Goal: Contribute content: Contribute content

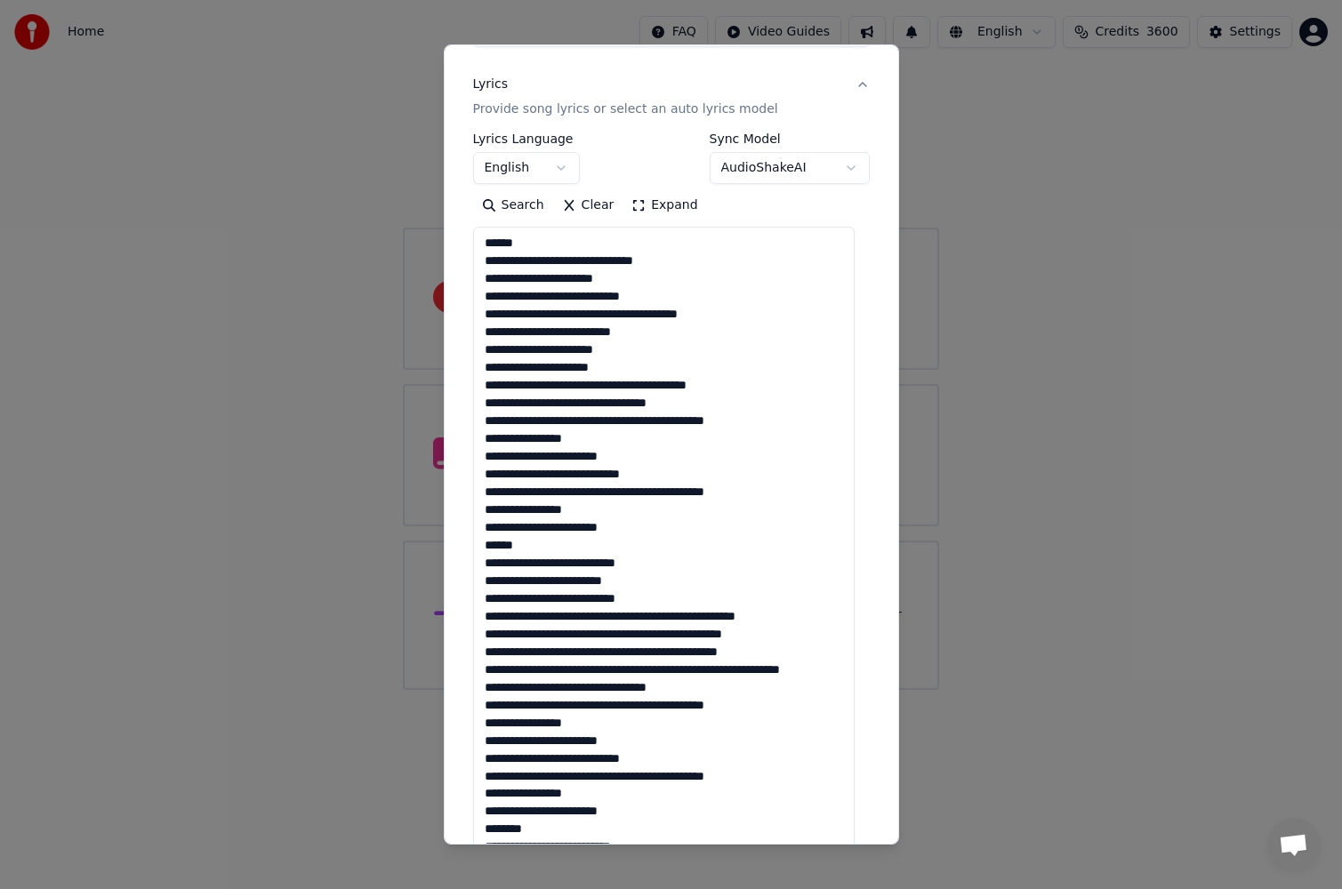
scroll to position [30, 0]
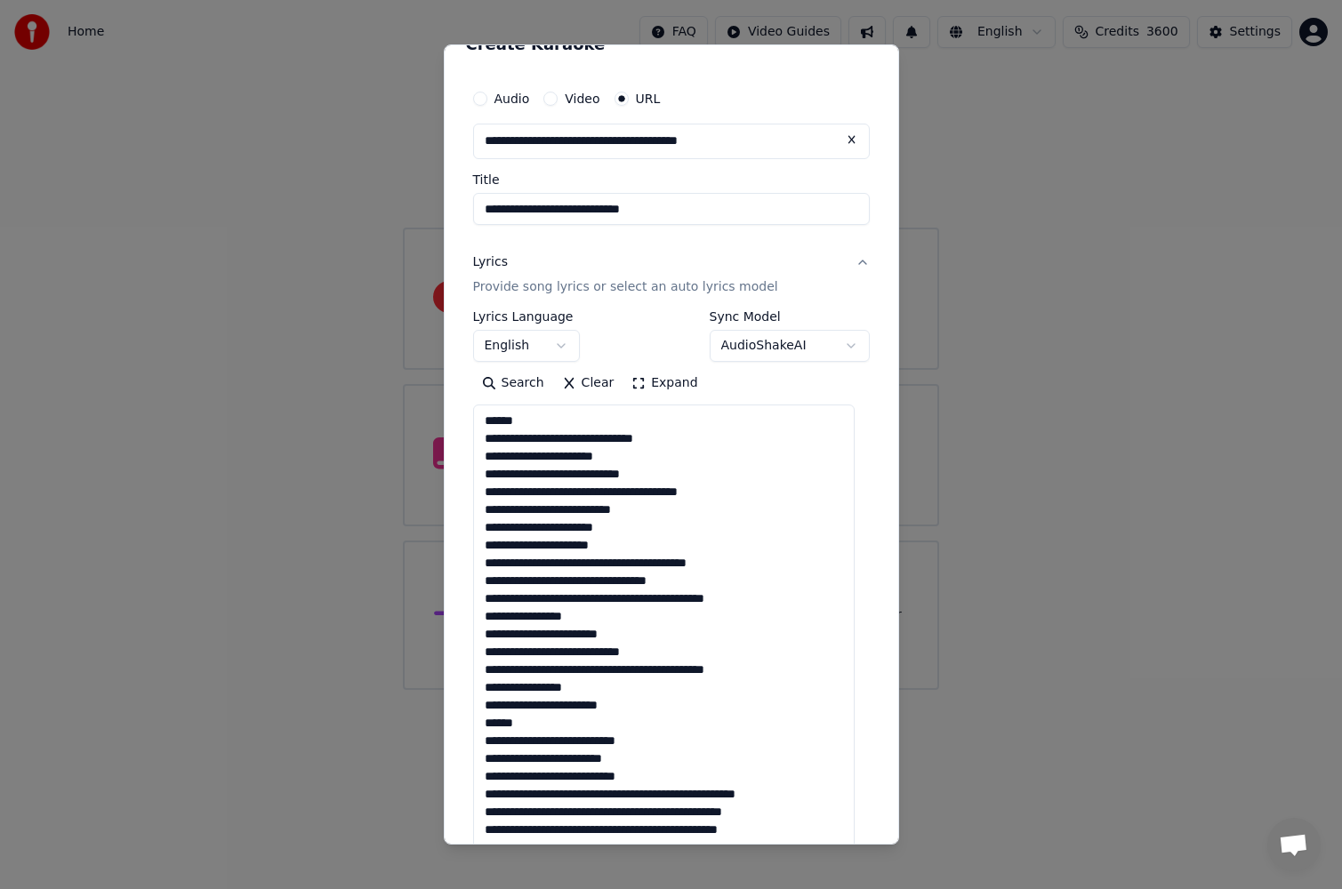
click at [677, 442] on textarea at bounding box center [663, 803] width 381 height 796
click at [671, 421] on textarea at bounding box center [663, 803] width 381 height 796
click at [698, 436] on textarea at bounding box center [663, 803] width 381 height 796
click at [632, 496] on textarea at bounding box center [663, 803] width 381 height 796
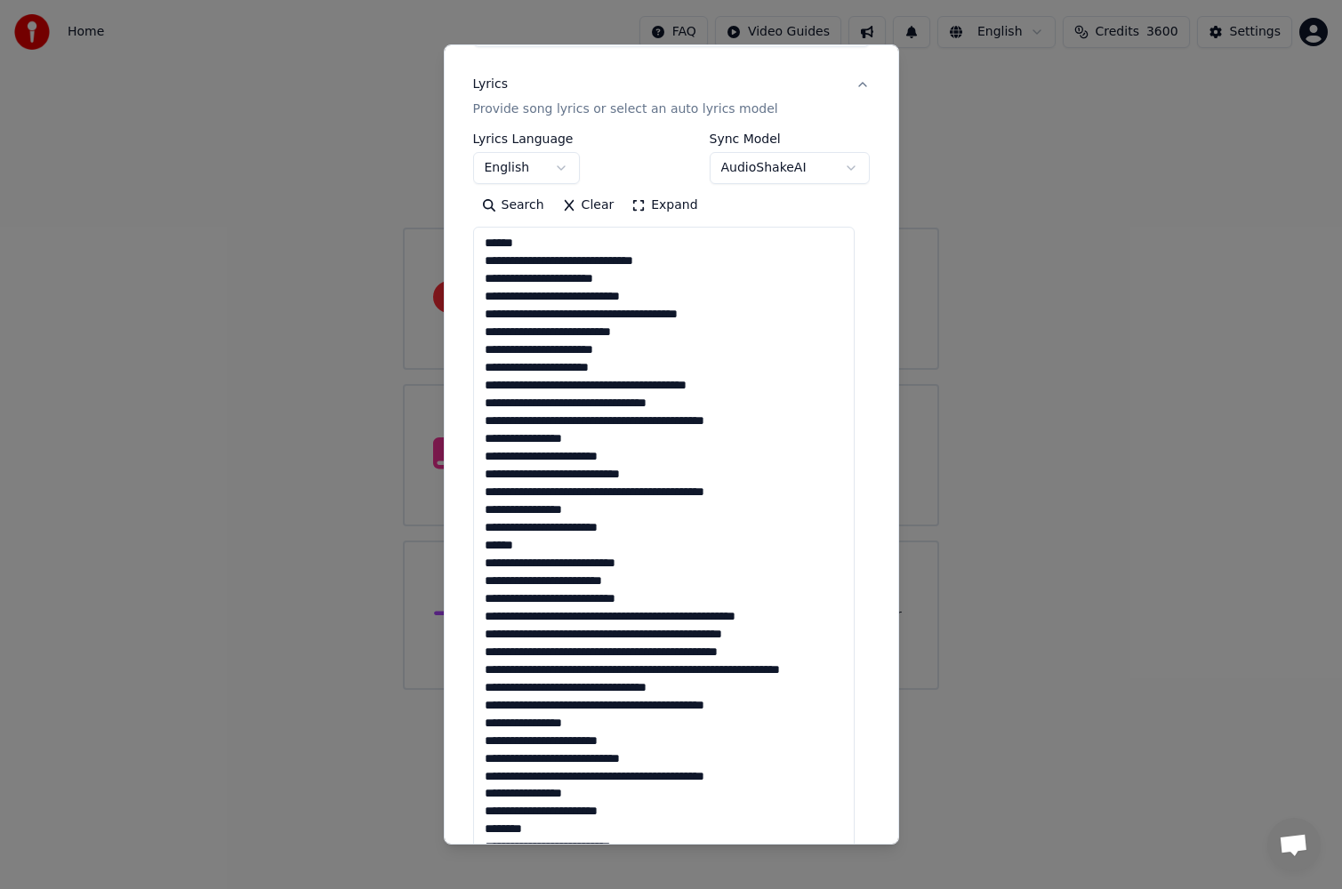
scroll to position [297, 0]
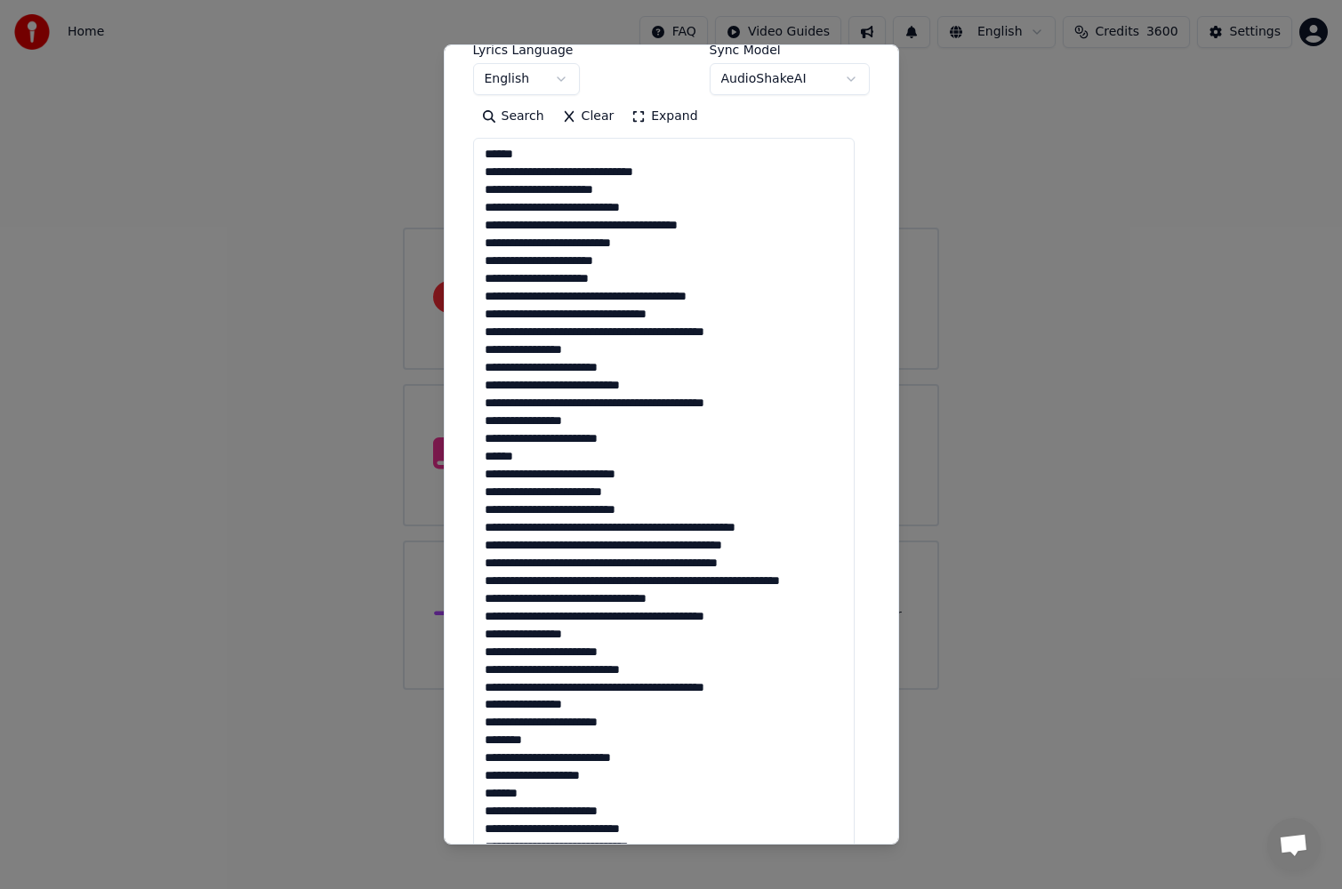
click at [485, 169] on textarea at bounding box center [663, 536] width 381 height 796
click at [631, 191] on textarea at bounding box center [663, 536] width 381 height 796
click at [623, 189] on textarea at bounding box center [663, 536] width 381 height 796
click at [683, 202] on textarea at bounding box center [663, 536] width 381 height 796
click at [633, 229] on textarea at bounding box center [663, 536] width 381 height 796
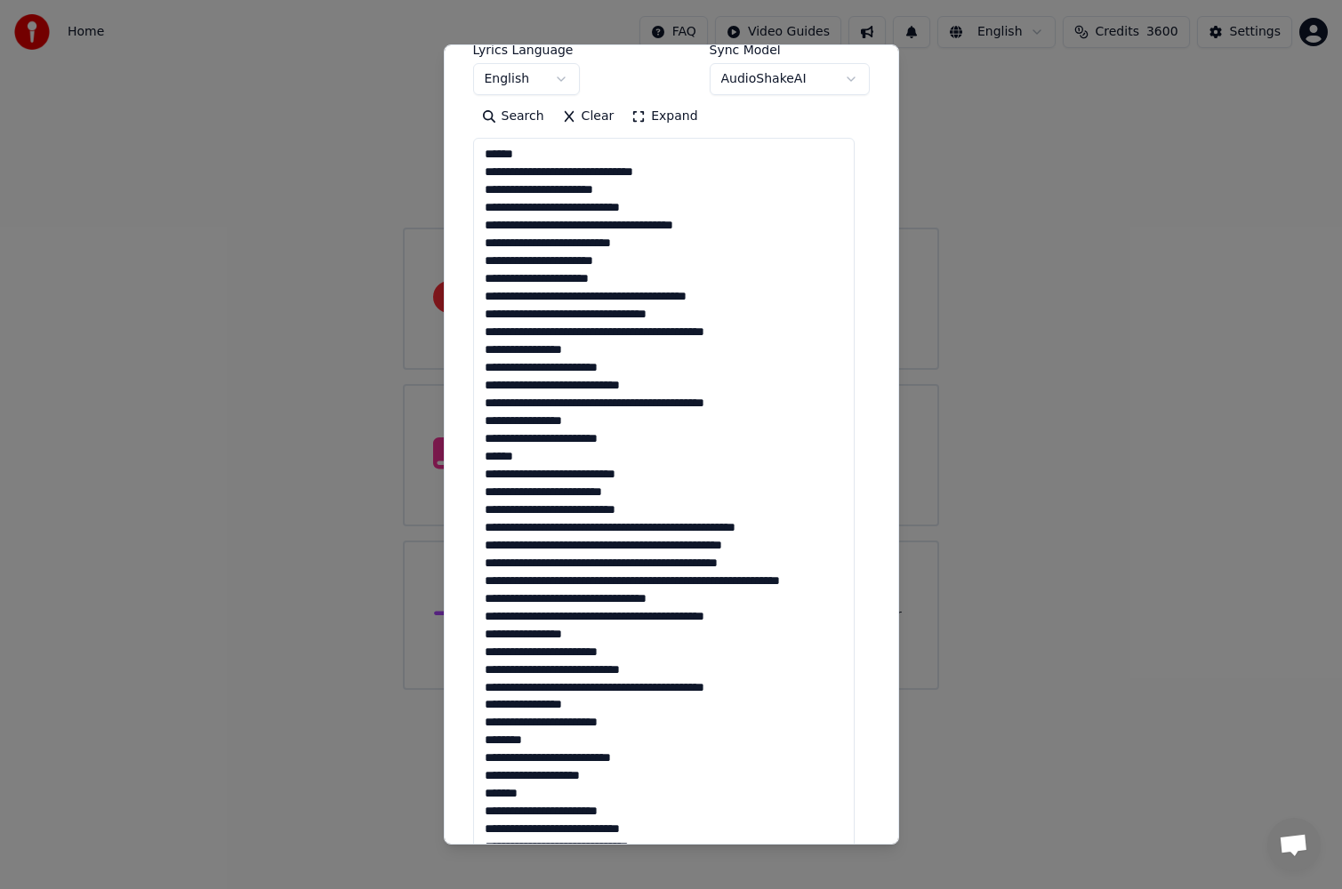
click at [587, 296] on textarea at bounding box center [663, 536] width 381 height 796
drag, startPoint x: 684, startPoint y: 337, endPoint x: 752, endPoint y: 335, distance: 68.5
click at [752, 335] on textarea at bounding box center [663, 536] width 381 height 796
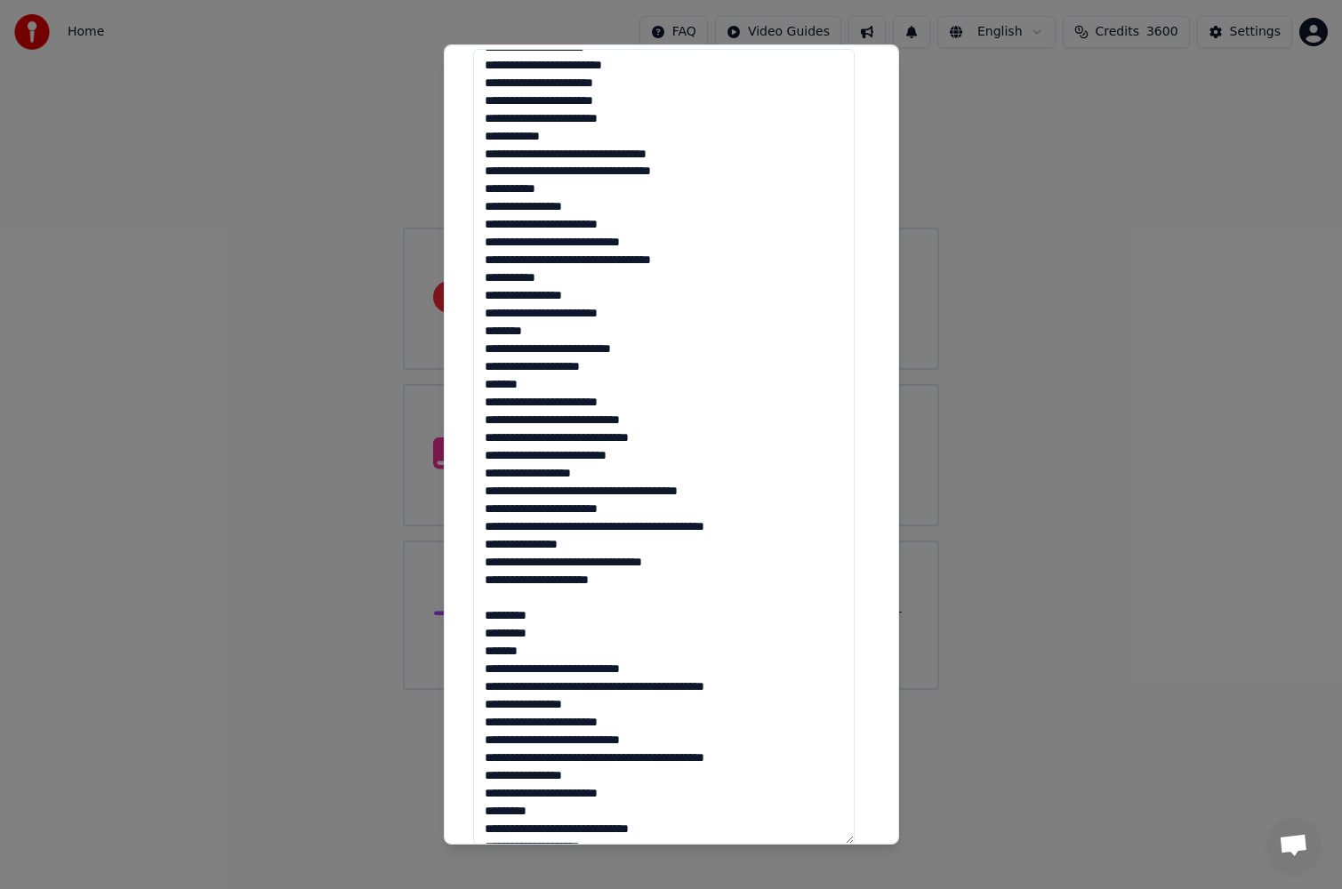
scroll to position [563, 0]
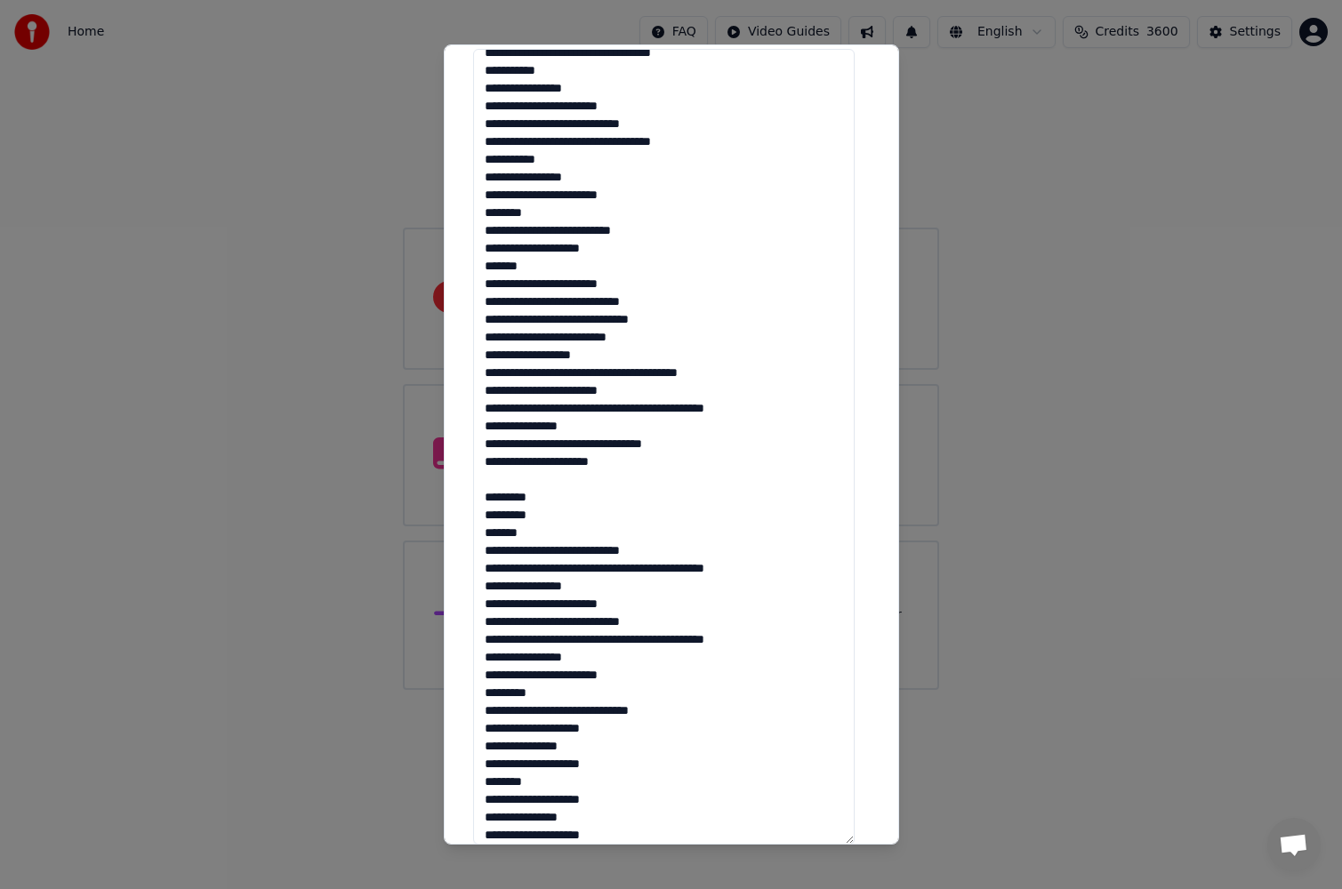
click at [580, 502] on textarea at bounding box center [663, 447] width 381 height 796
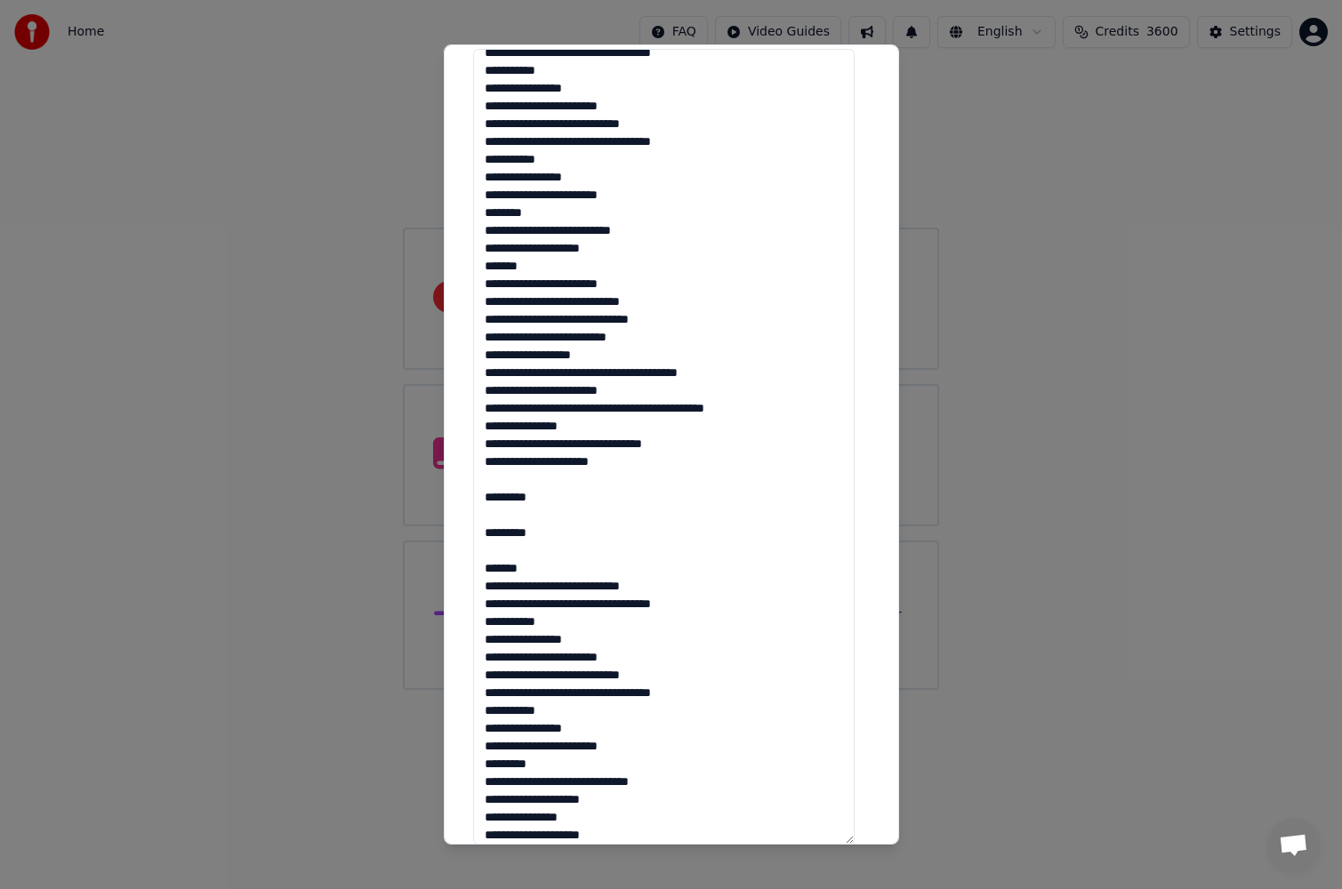
scroll to position [642, 0]
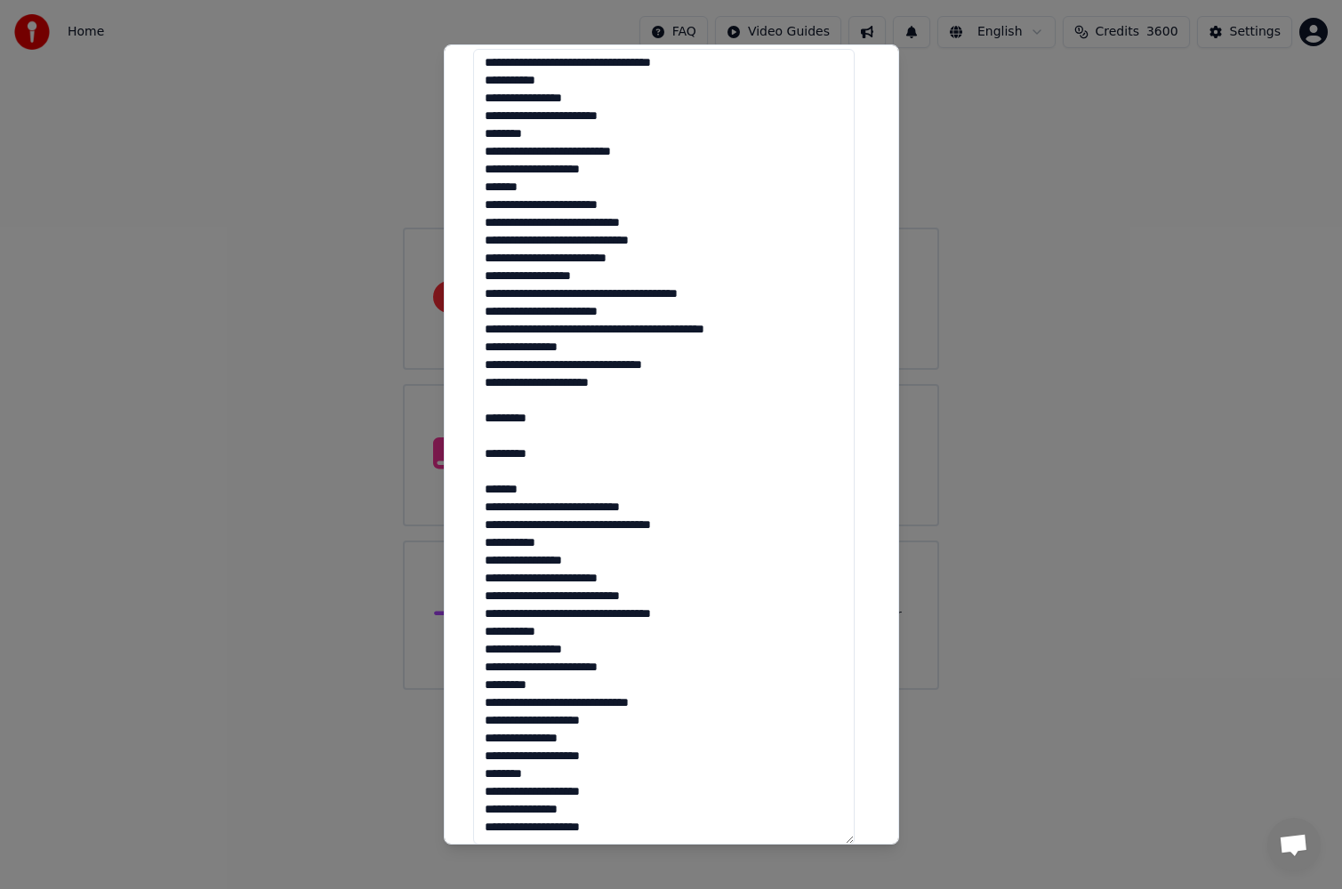
click at [616, 670] on textarea at bounding box center [663, 447] width 381 height 796
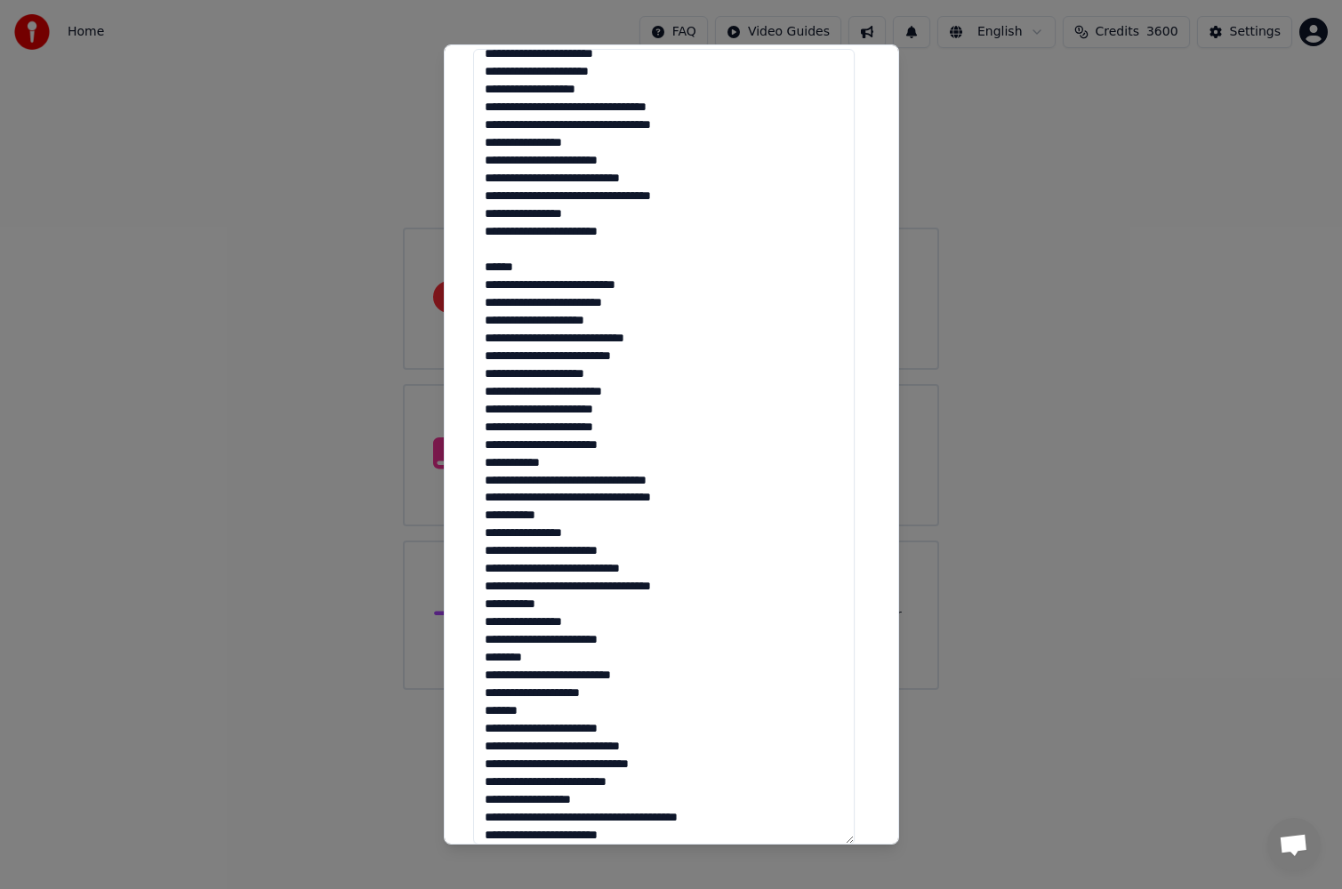
scroll to position [0, 0]
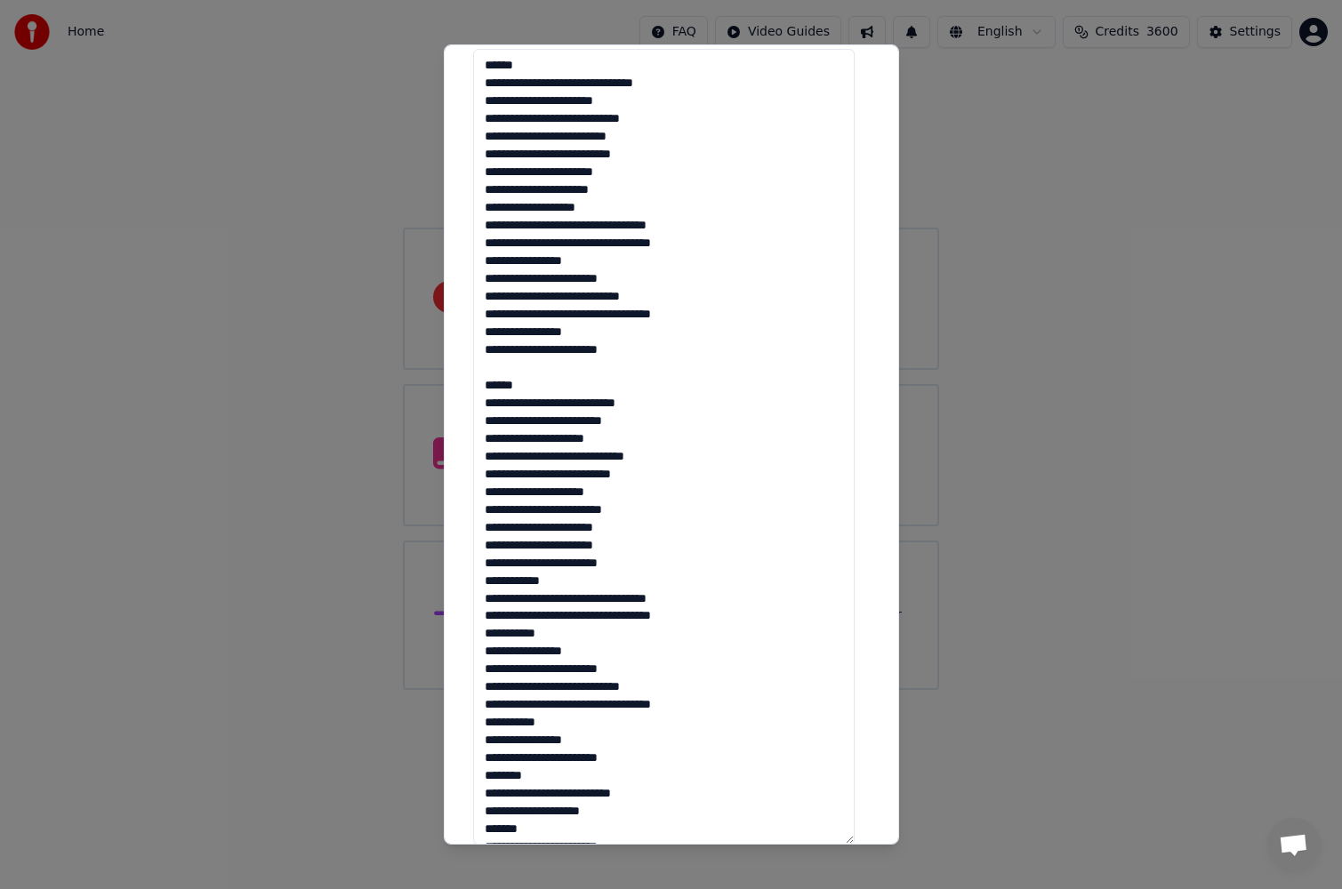
click at [721, 307] on textarea at bounding box center [663, 447] width 381 height 796
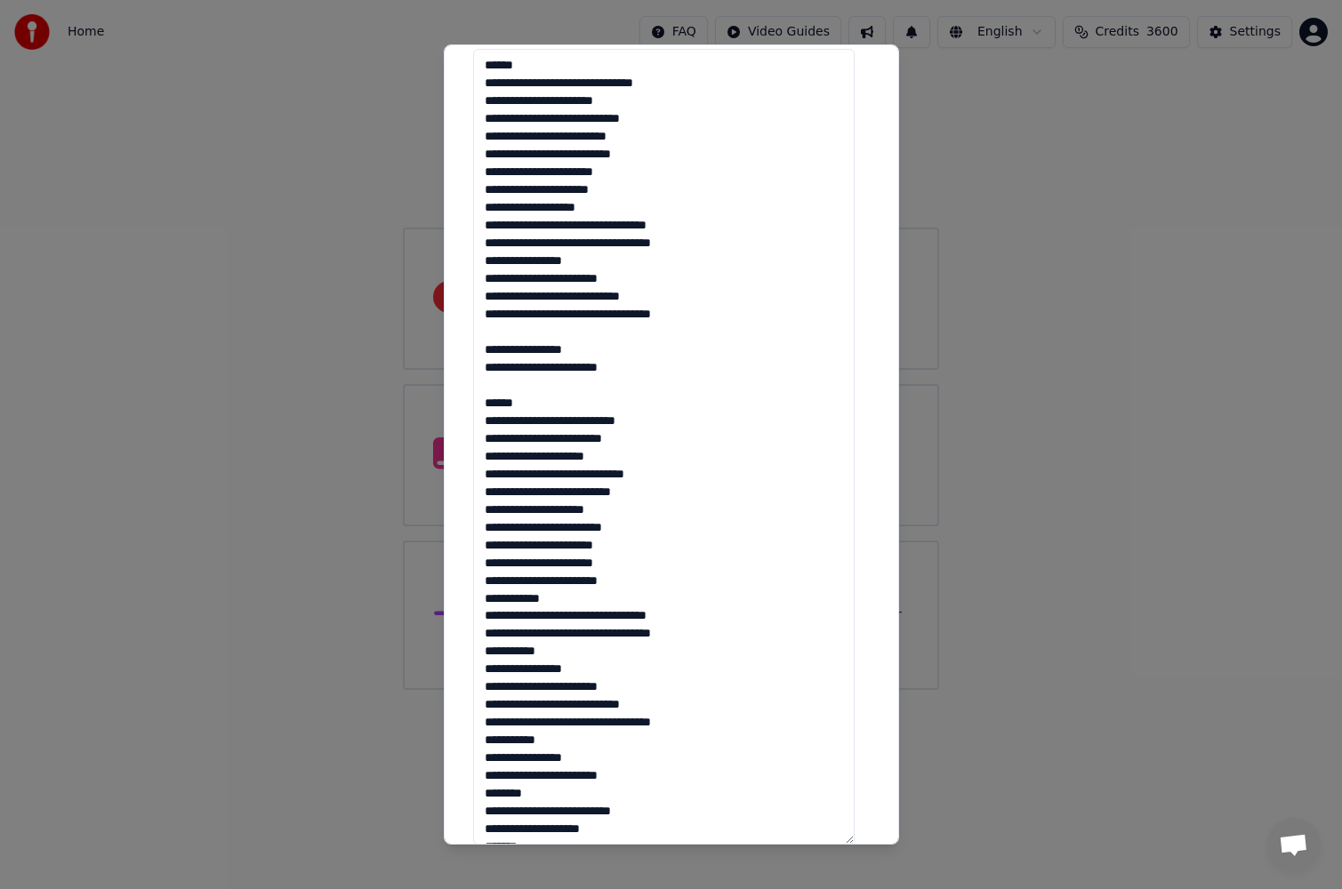
paste textarea "**********"
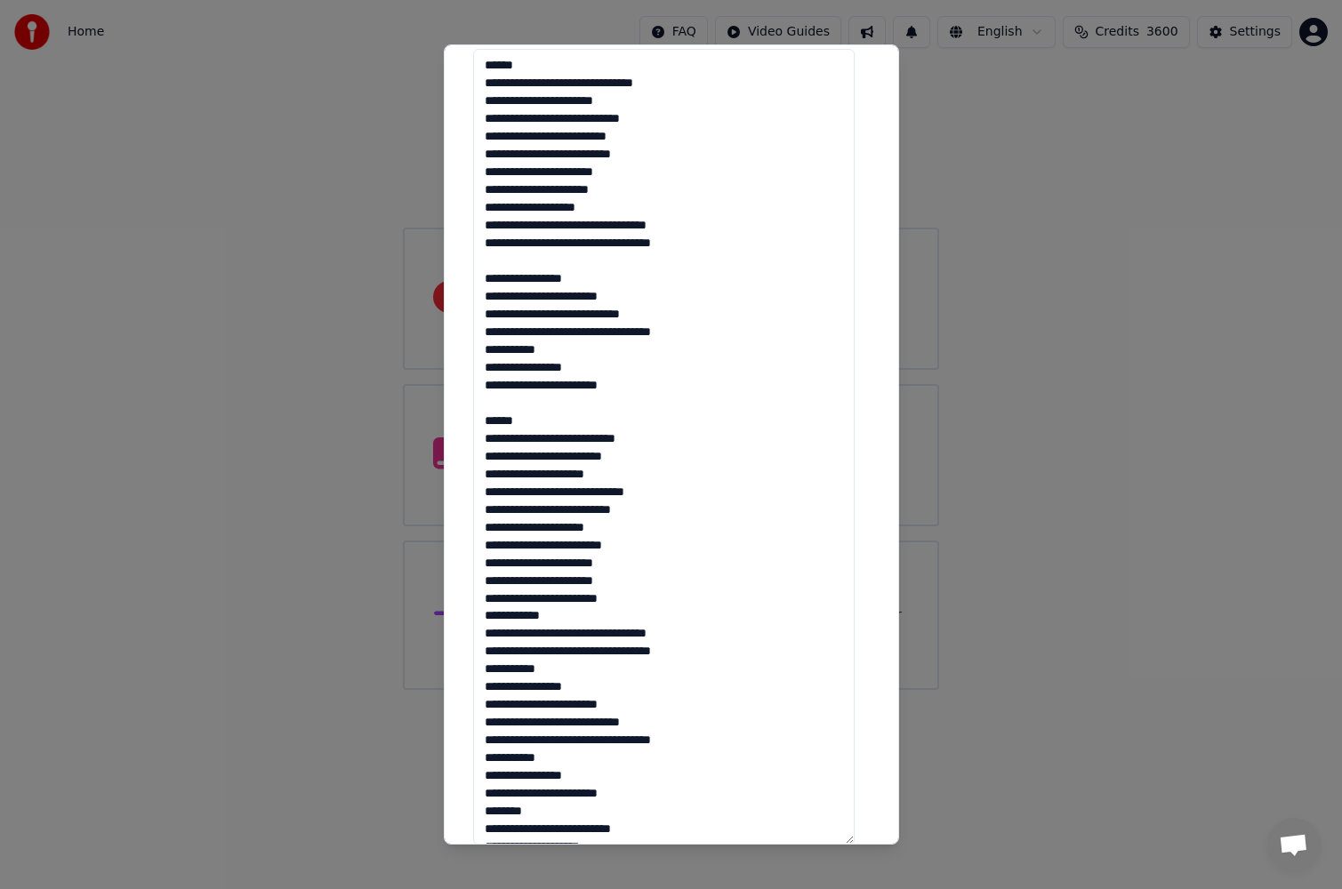
paste textarea "**********"
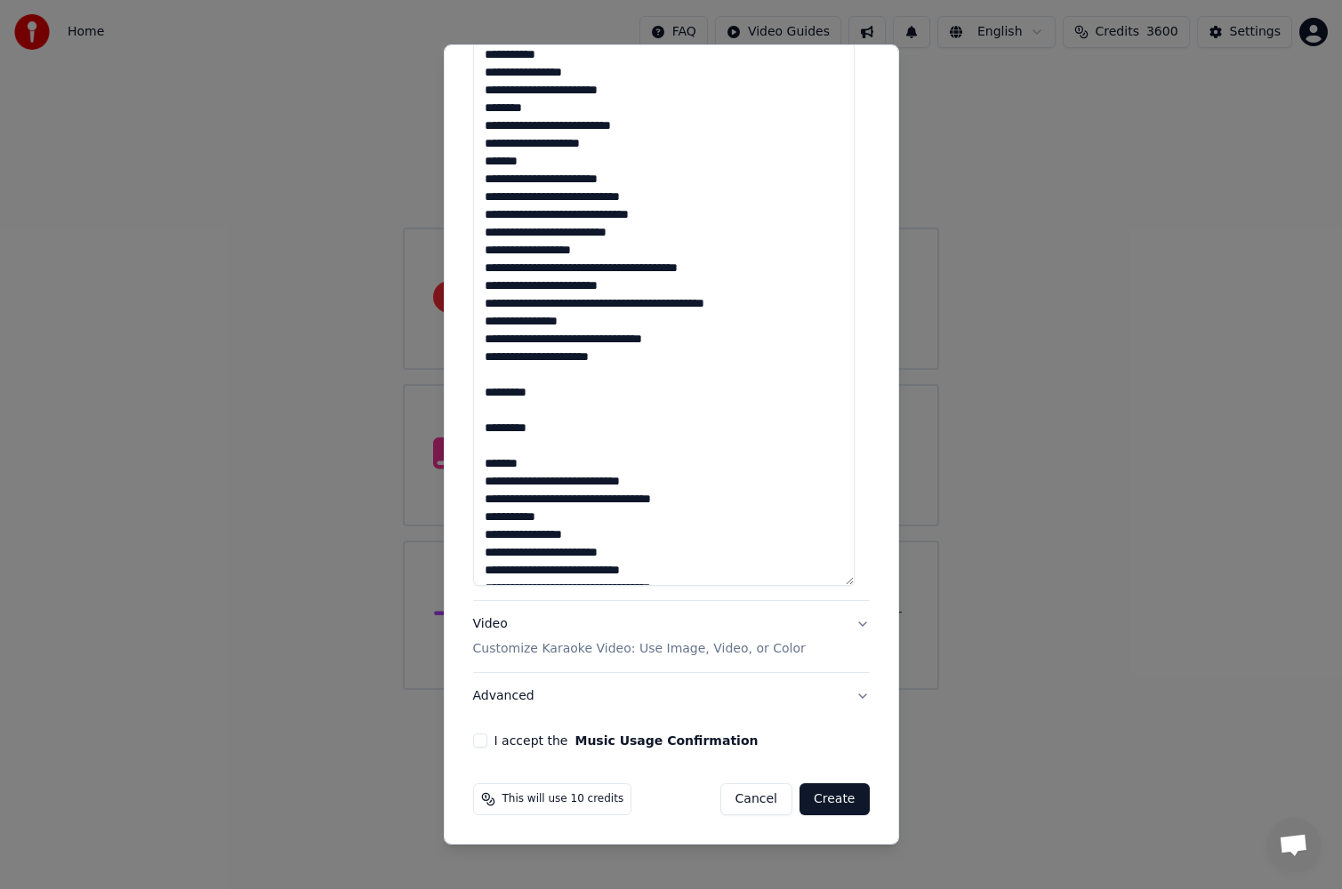
scroll to position [695, 0]
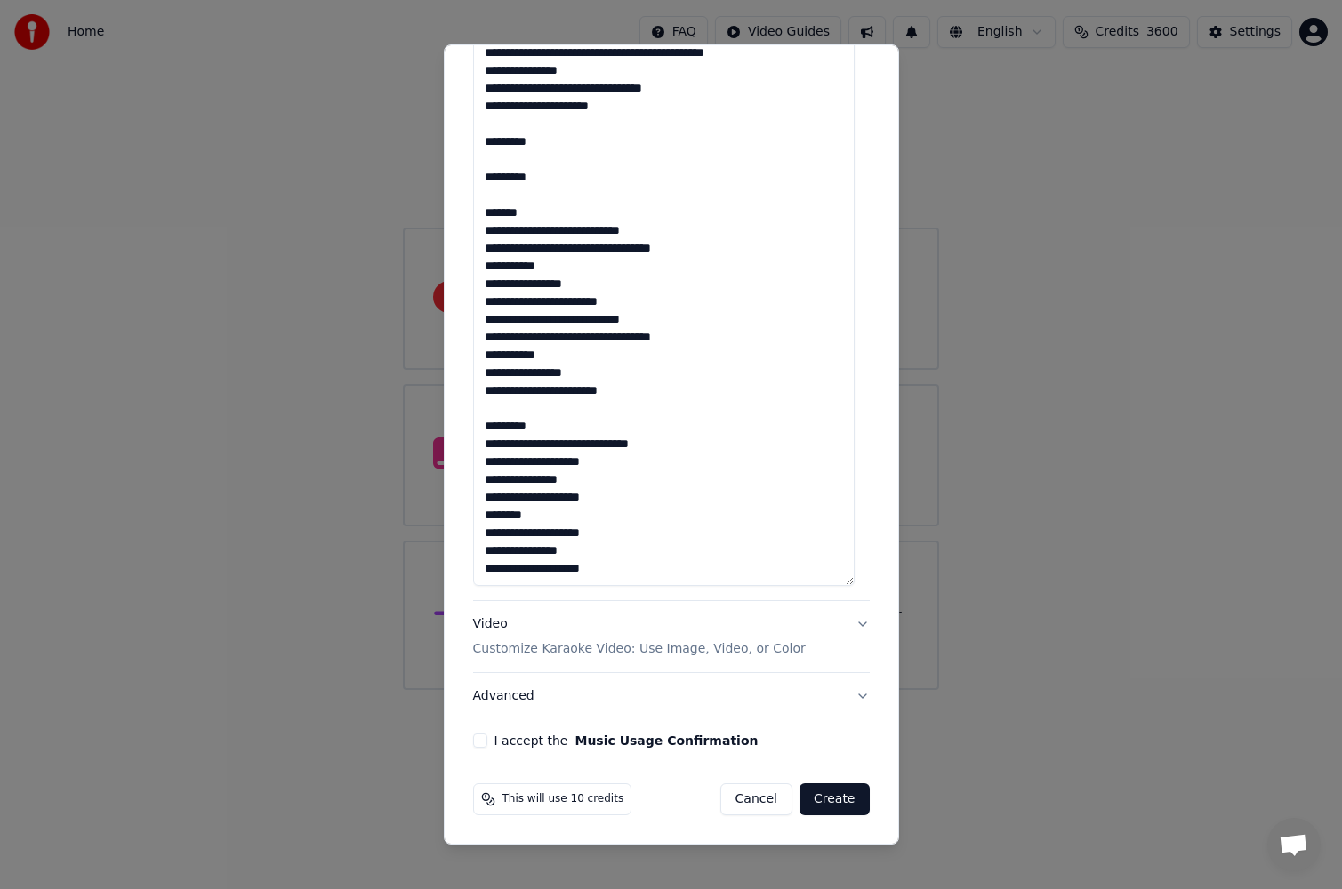
click at [609, 485] on textarea at bounding box center [663, 188] width 381 height 796
click at [605, 550] on textarea at bounding box center [663, 188] width 381 height 796
click at [477, 743] on button "I accept the Music Usage Confirmation" at bounding box center [480, 741] width 14 height 14
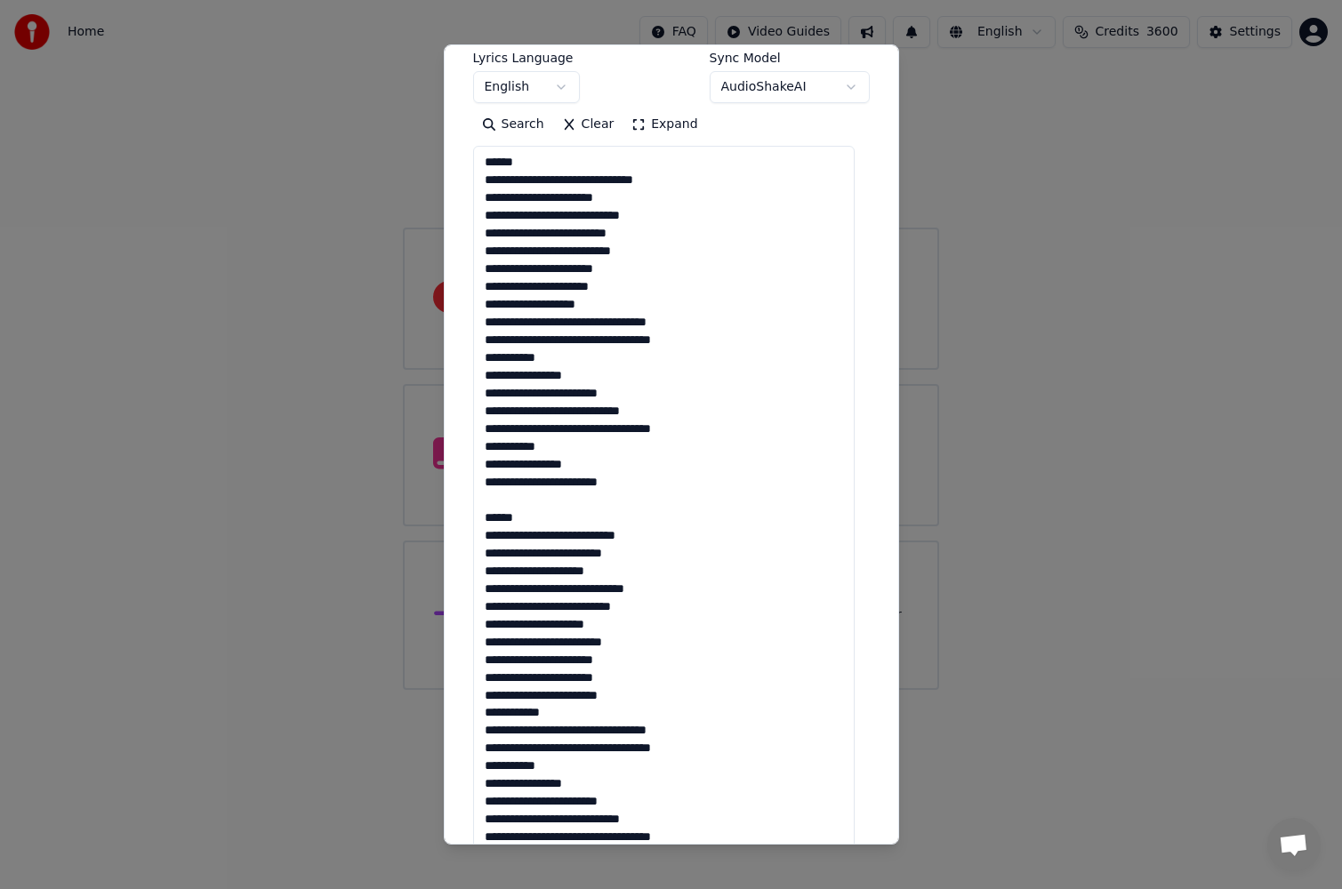
scroll to position [111, 0]
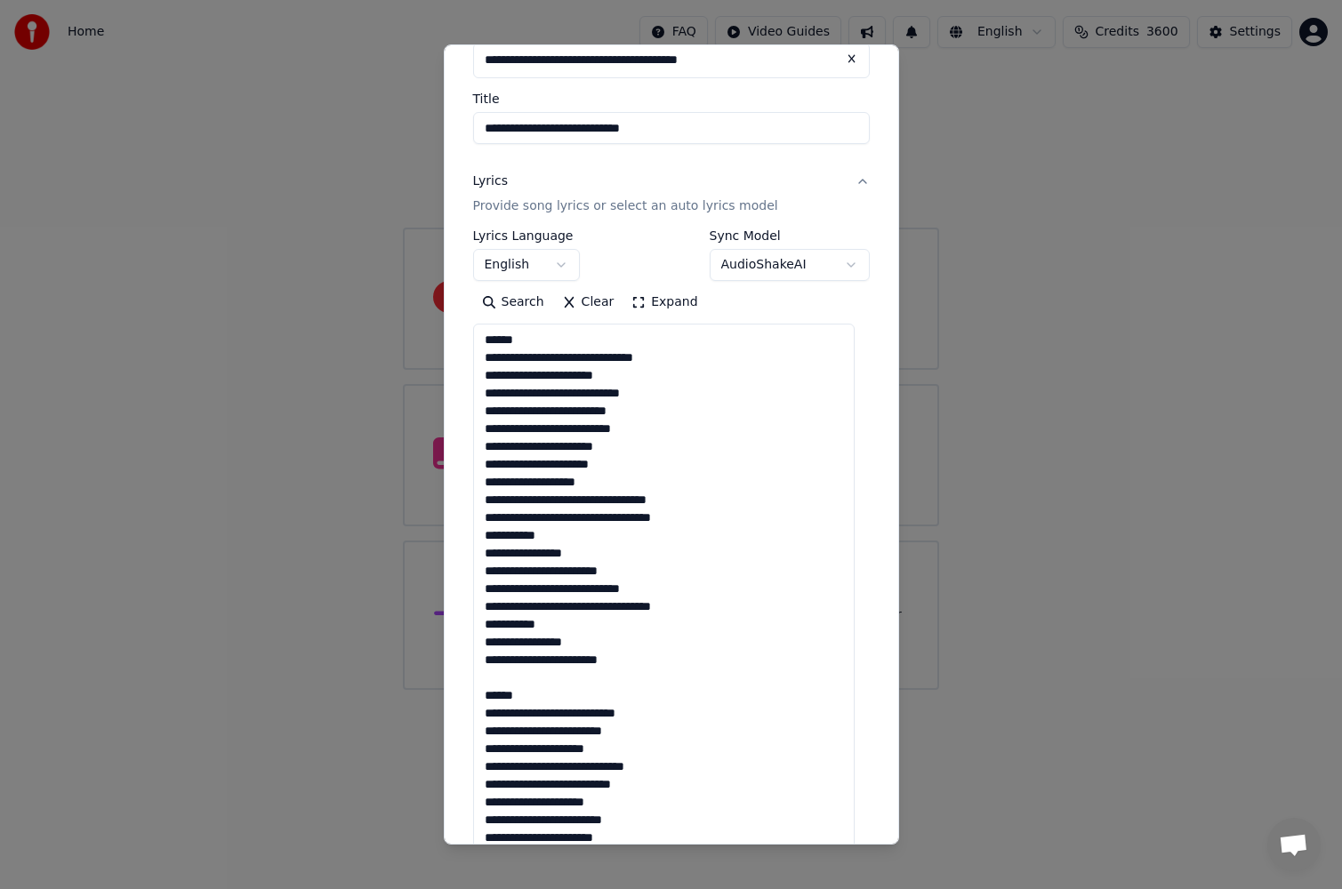
click at [668, 410] on textarea at bounding box center [663, 722] width 381 height 796
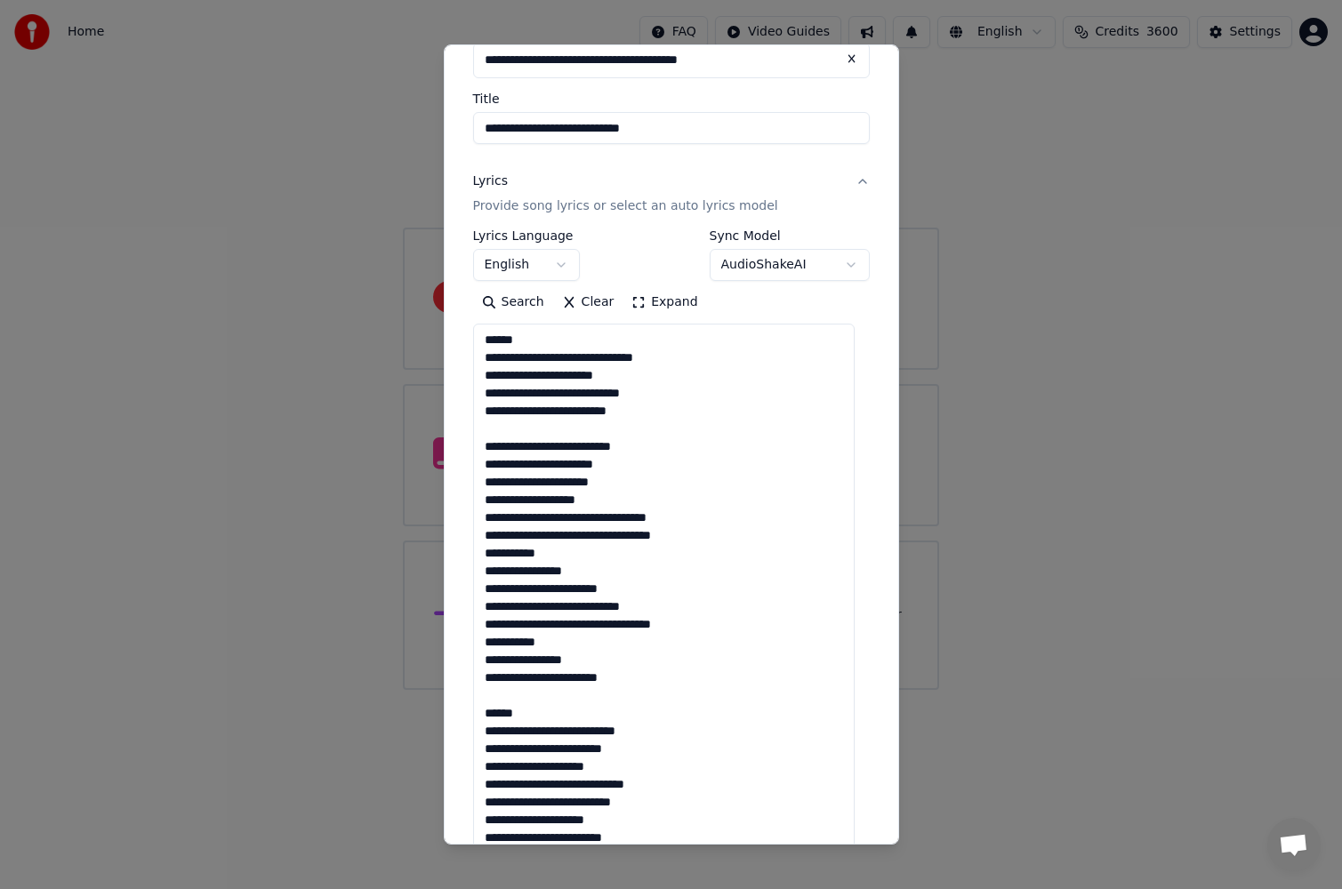
paste textarea "**********"
click at [598, 502] on textarea at bounding box center [663, 722] width 381 height 796
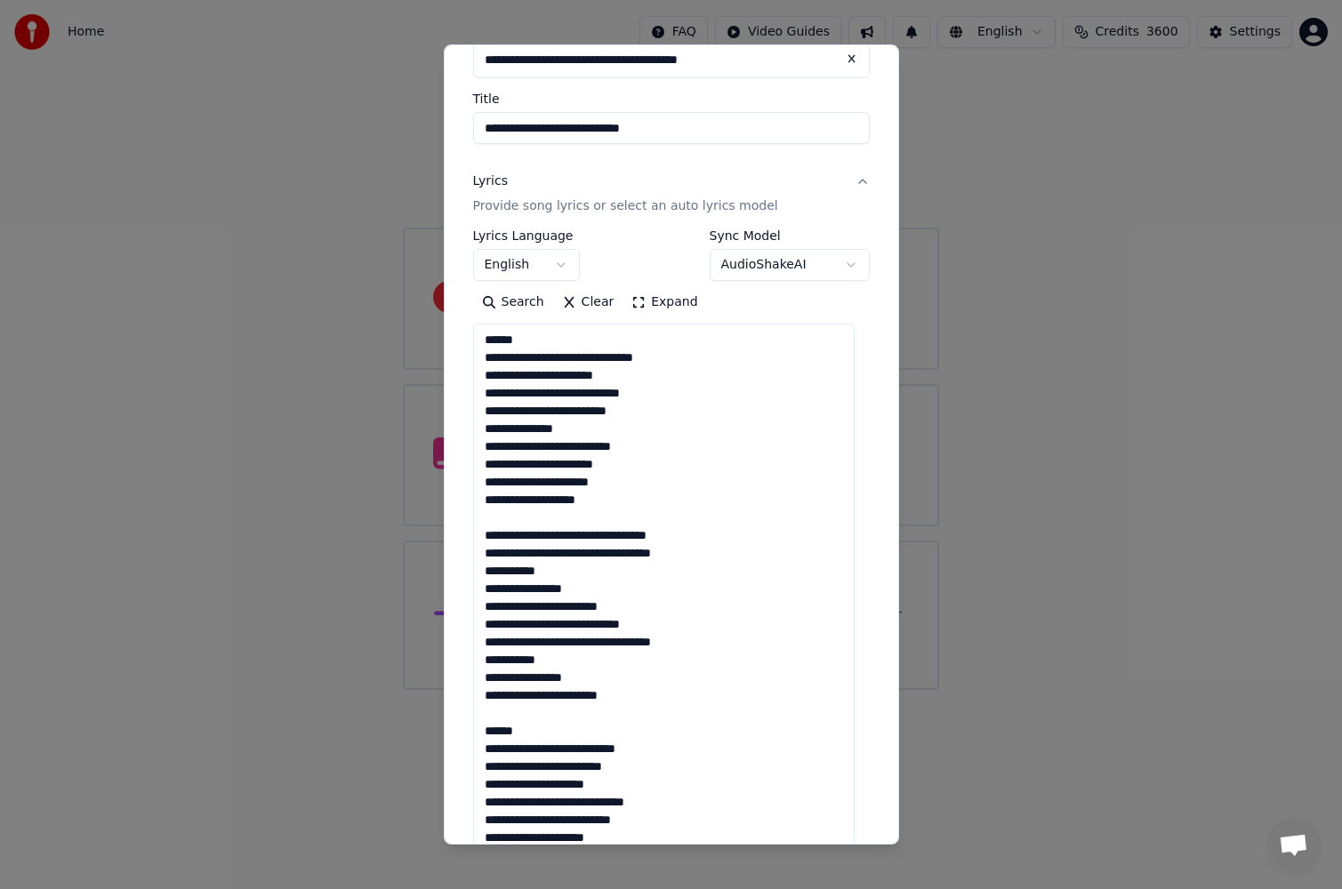
paste textarea "**********"
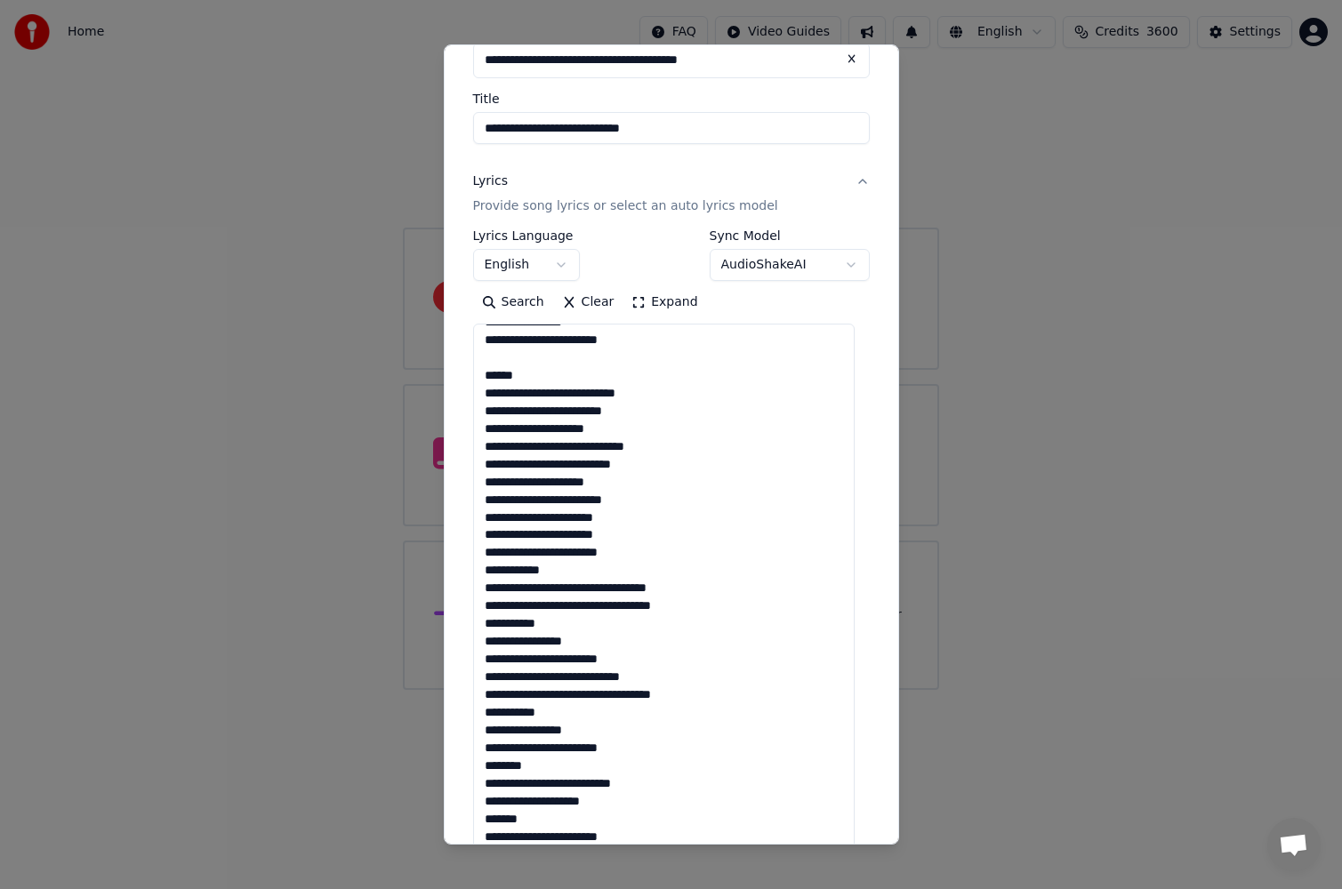
scroll to position [267, 0]
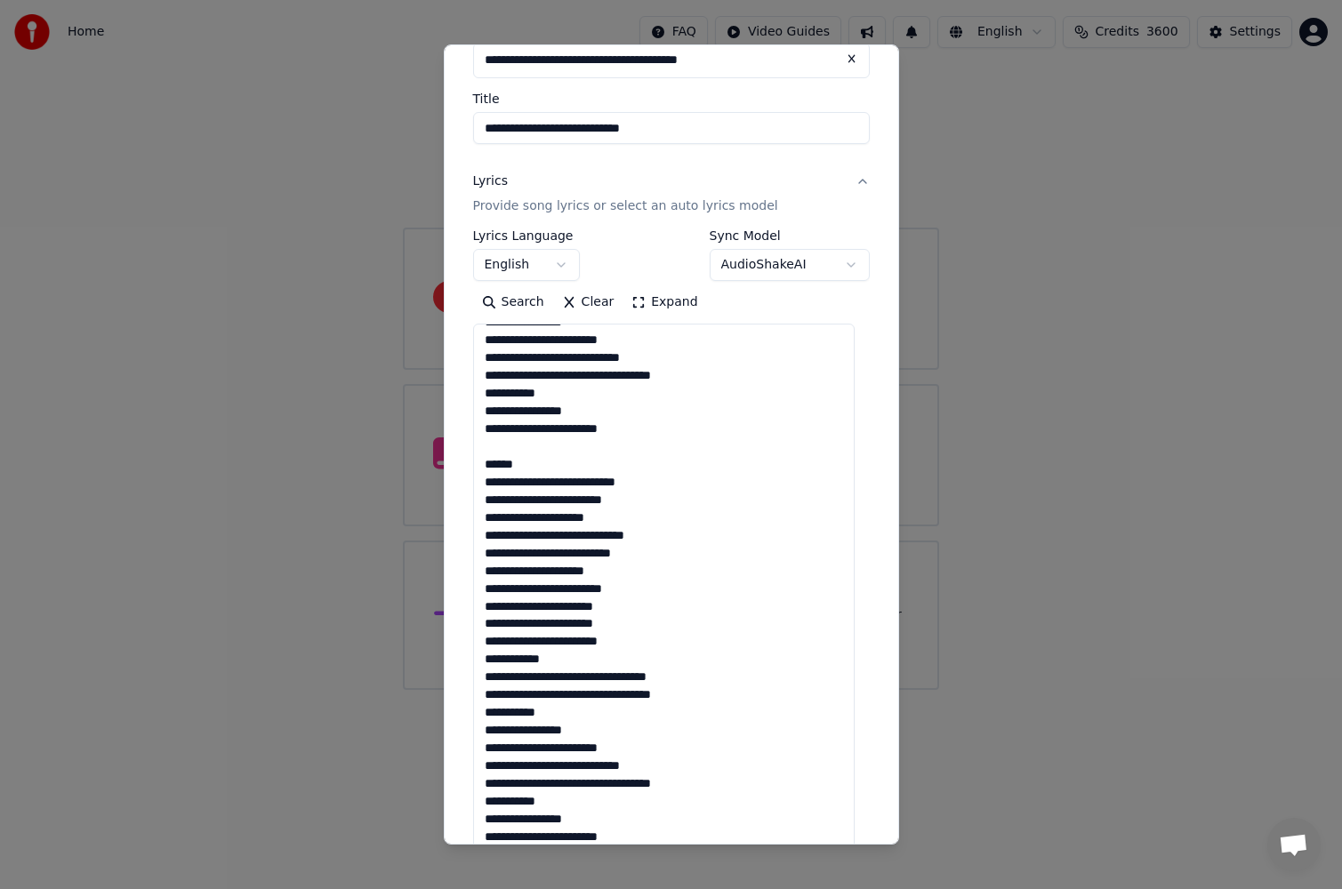
click at [673, 531] on textarea at bounding box center [663, 722] width 381 height 796
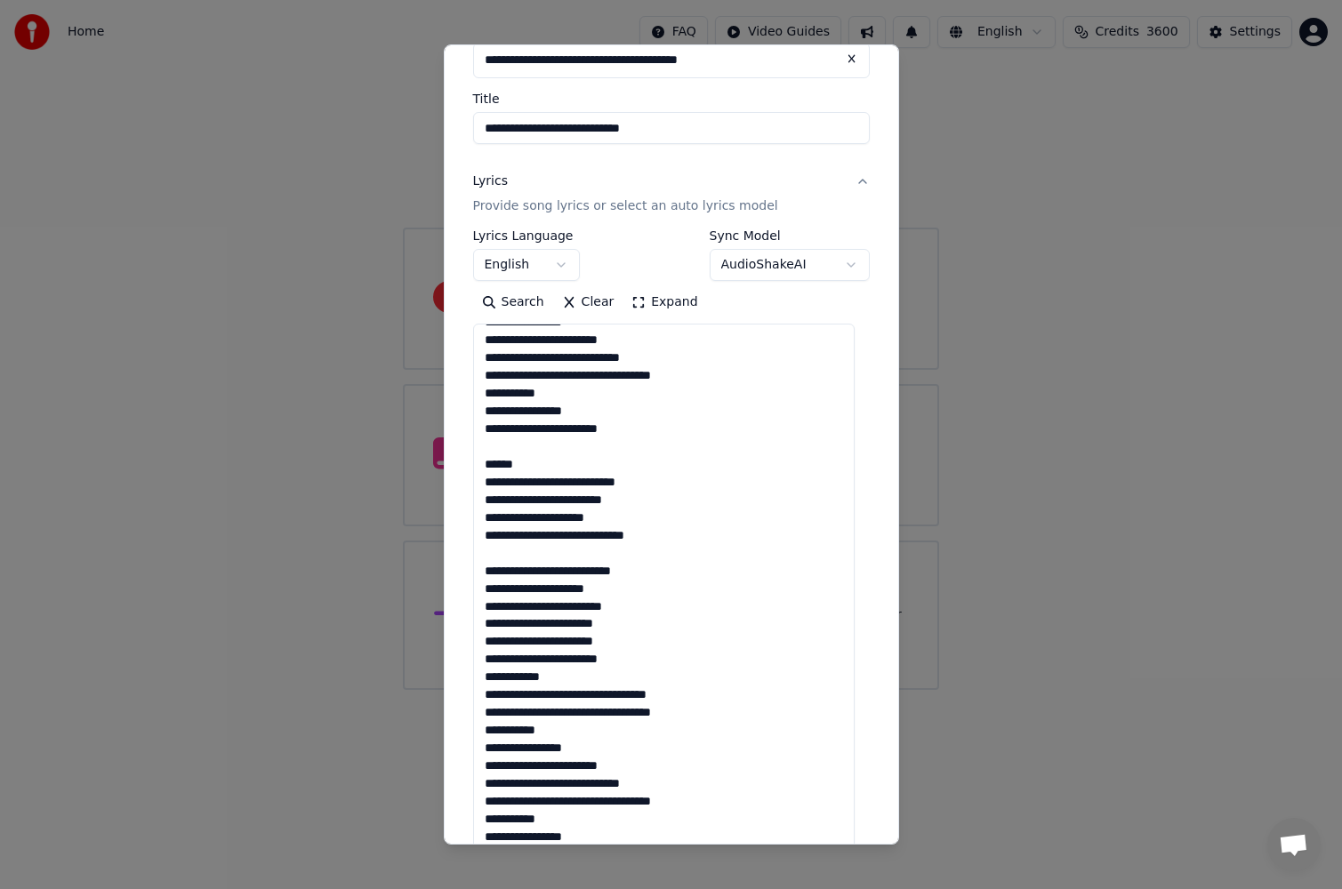
paste textarea "**********"
click at [492, 558] on textarea at bounding box center [663, 722] width 381 height 796
click at [488, 554] on textarea at bounding box center [663, 722] width 381 height 796
click at [489, 592] on textarea at bounding box center [663, 722] width 381 height 796
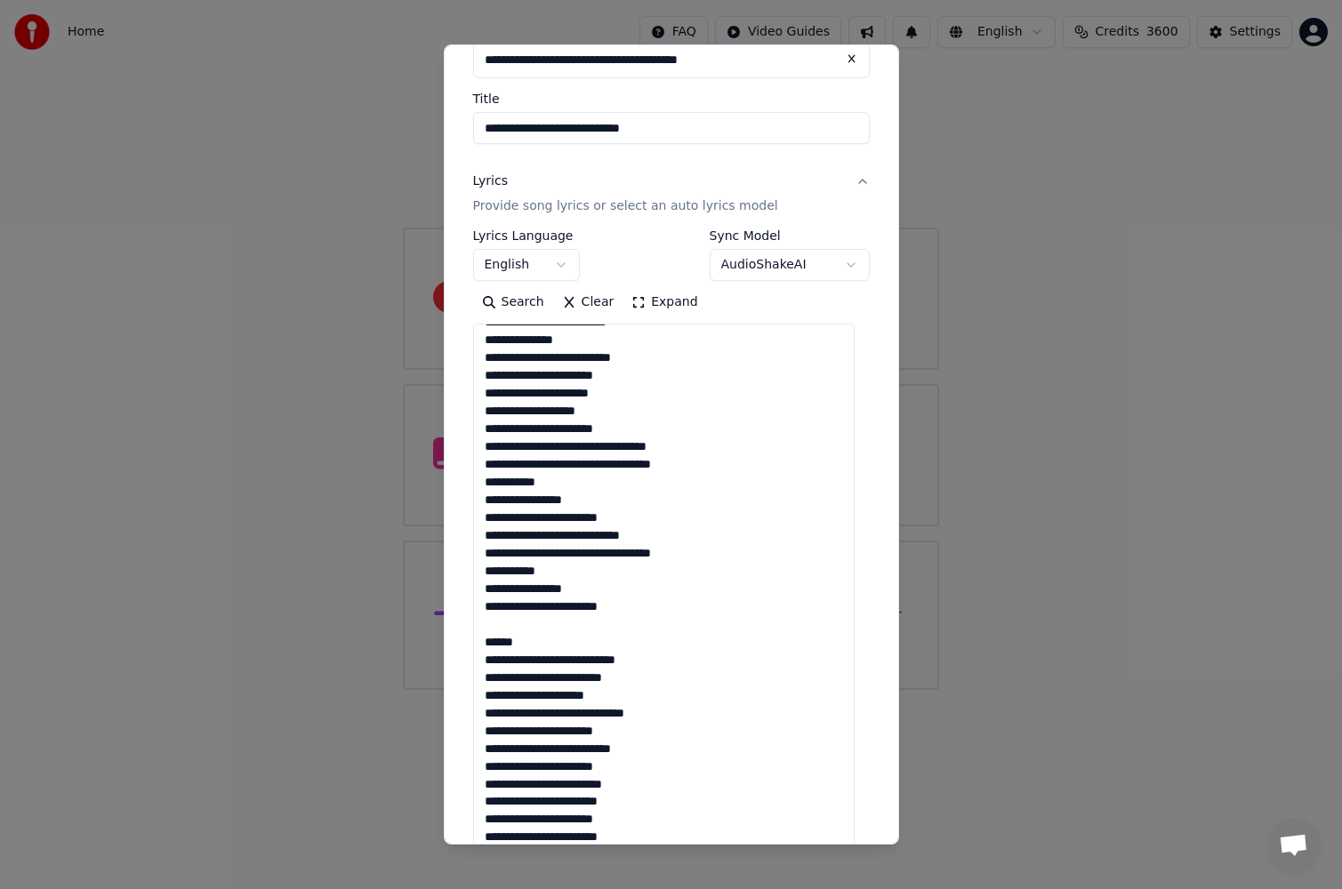
scroll to position [0, 0]
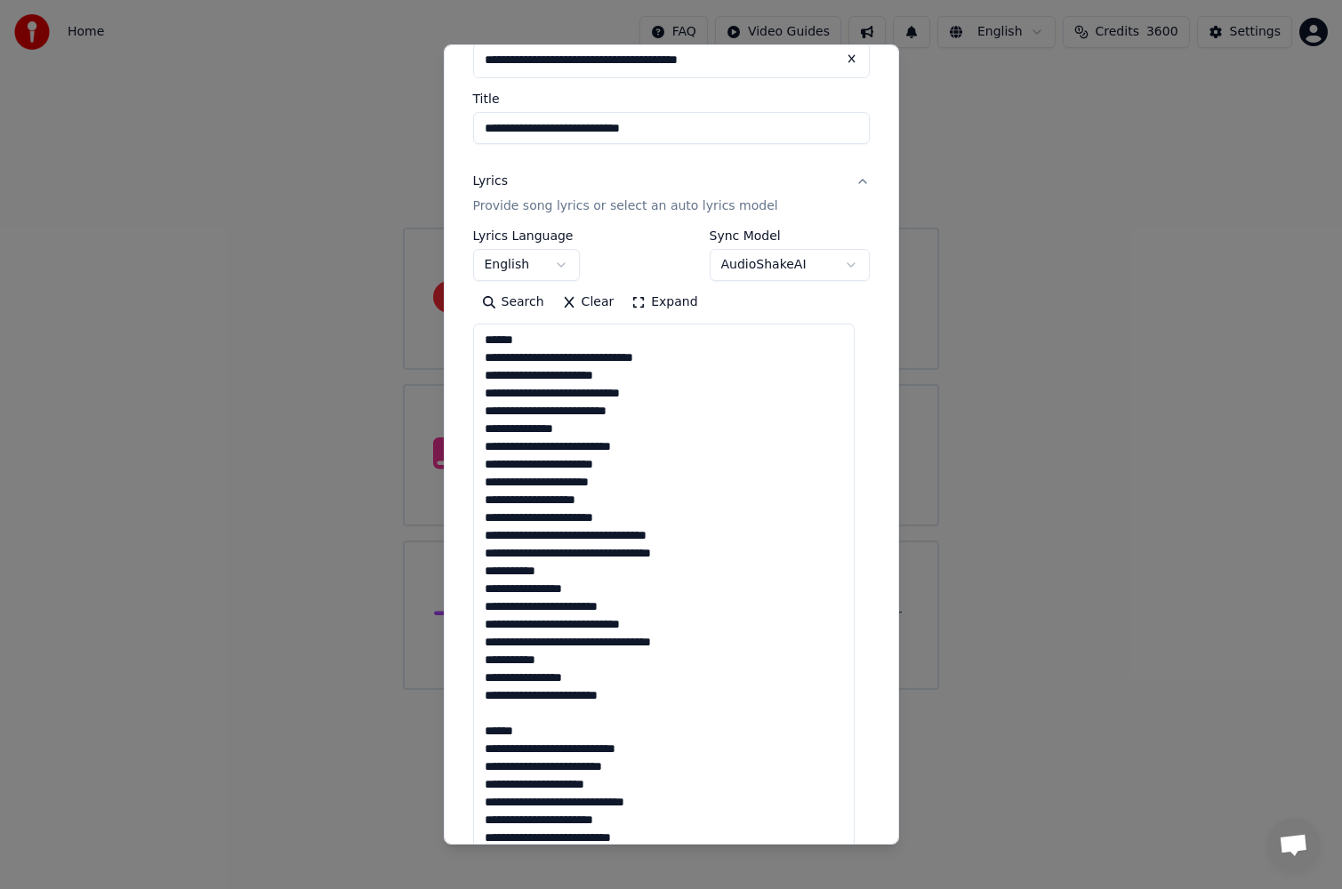
click at [486, 518] on textarea at bounding box center [663, 722] width 381 height 796
click at [486, 433] on textarea at bounding box center [663, 722] width 381 height 796
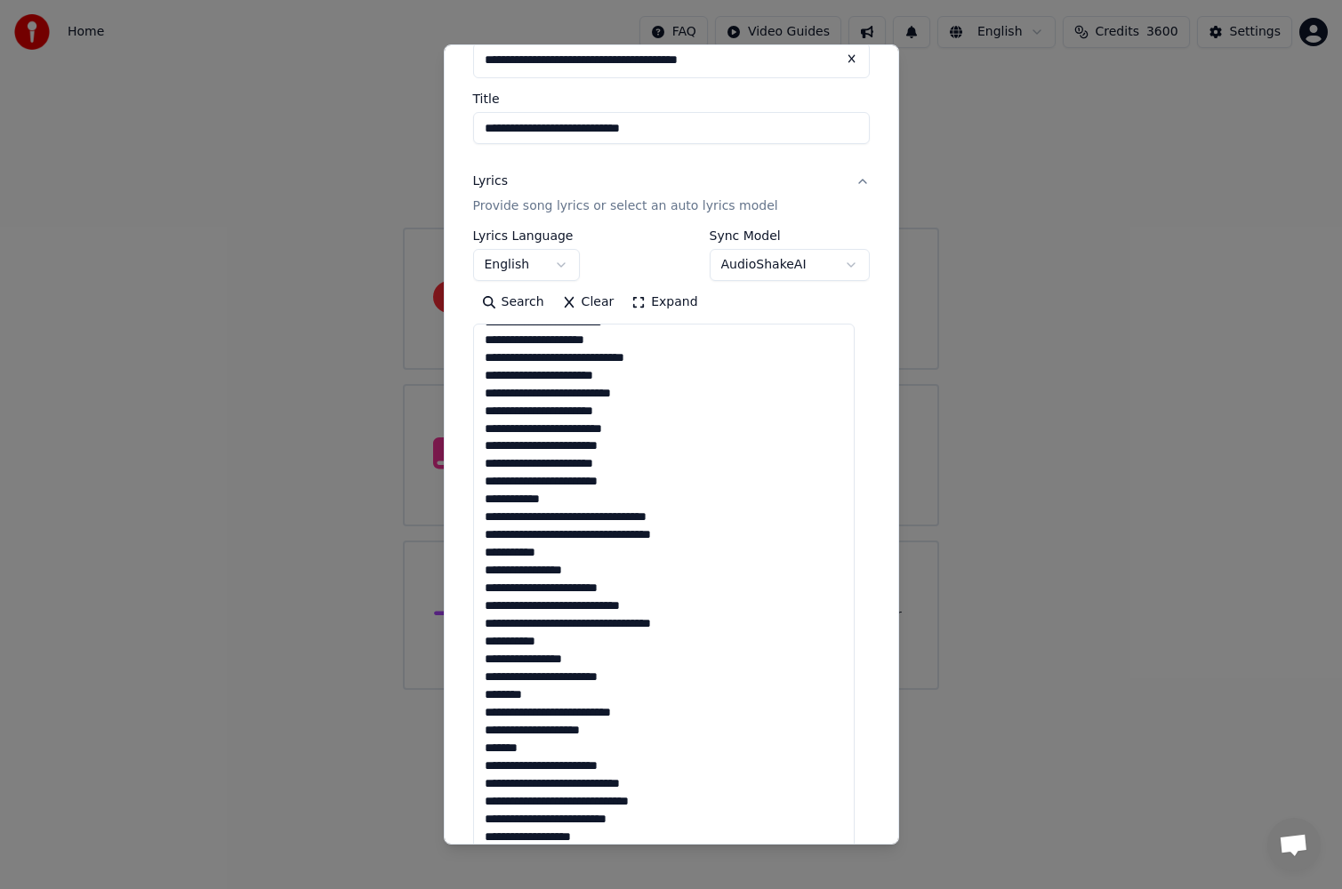
scroll to position [356, 0]
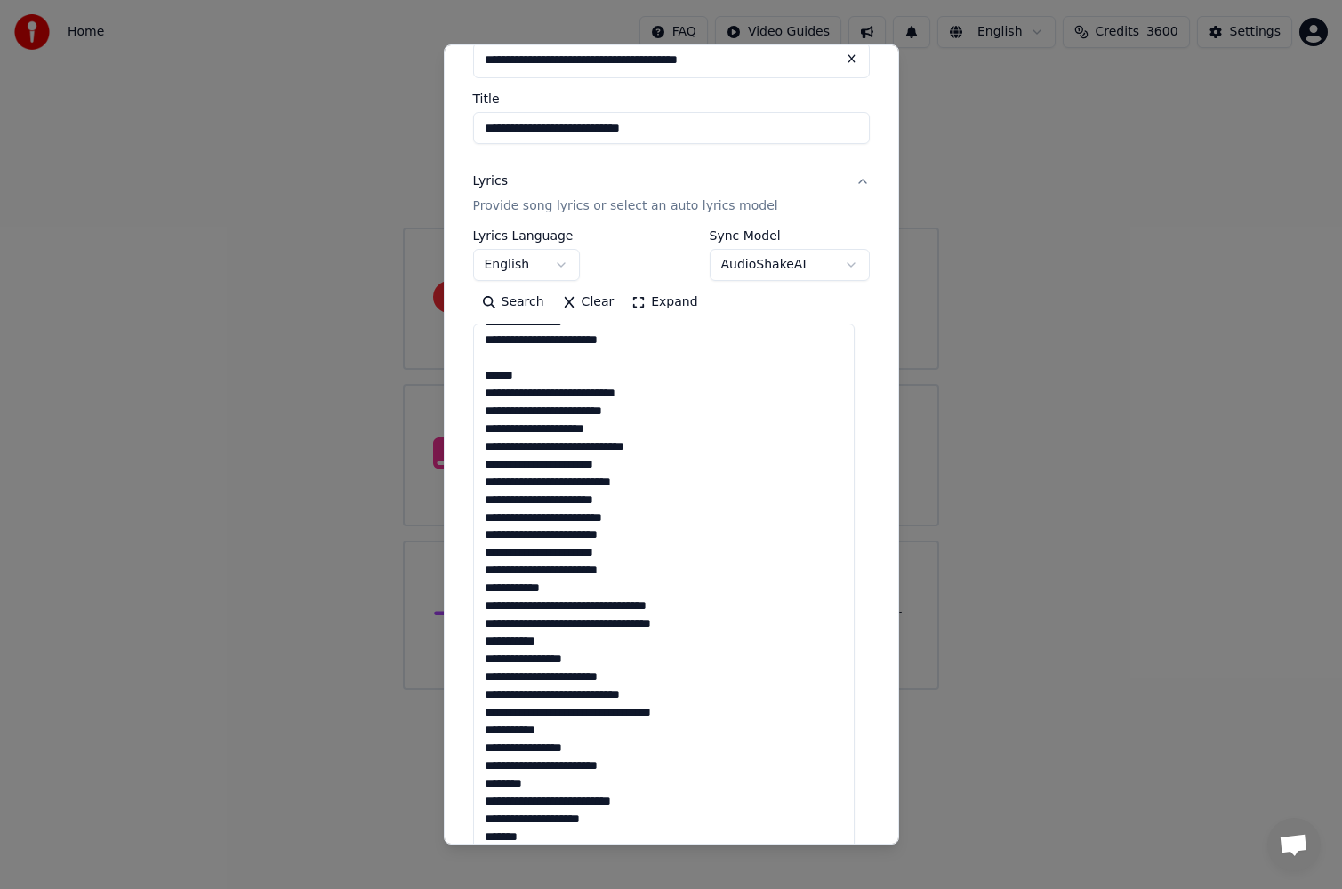
click at [684, 533] on textarea at bounding box center [663, 722] width 381 height 796
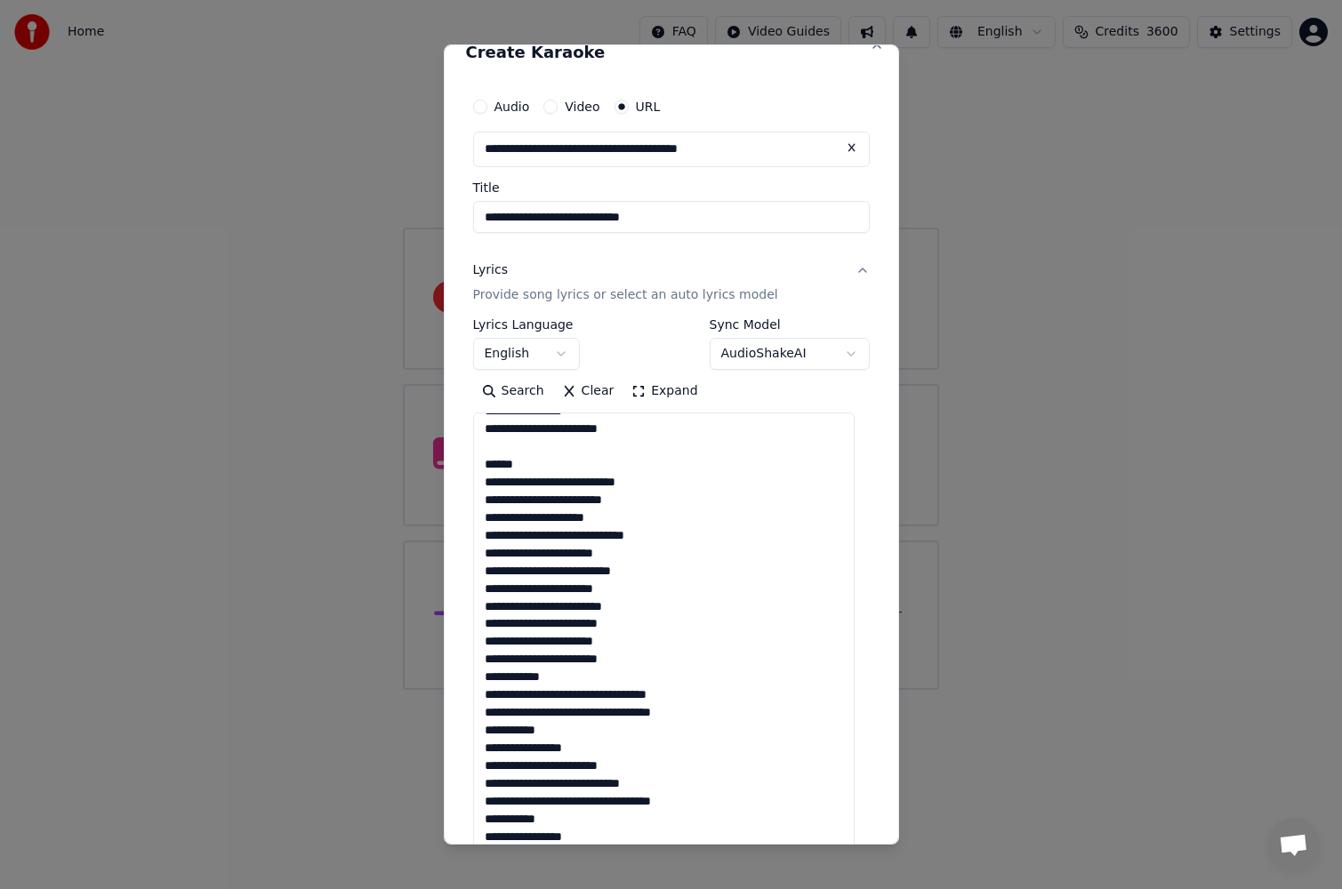
click at [678, 519] on textarea at bounding box center [663, 811] width 381 height 796
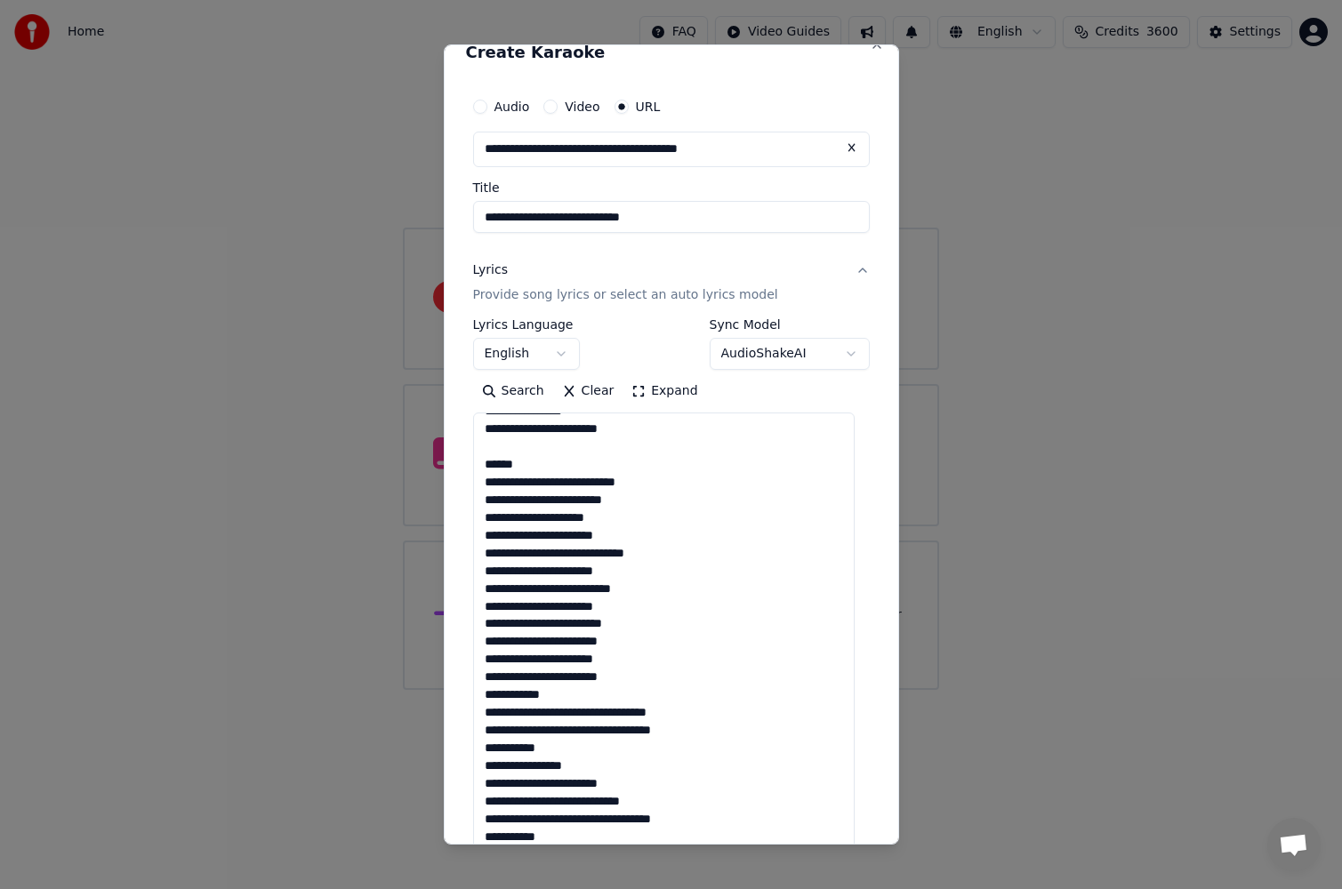
scroll to position [445, 0]
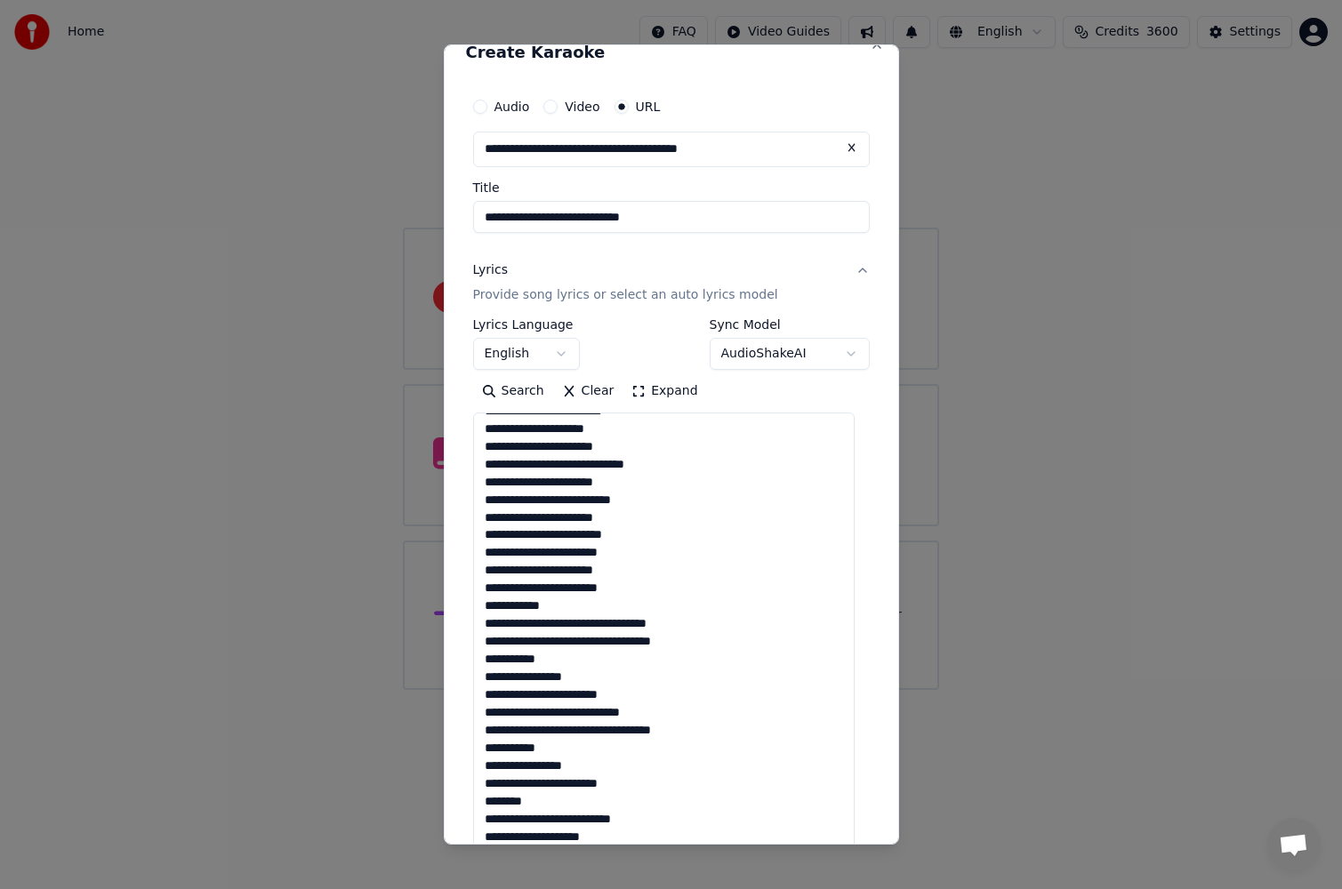
click at [656, 574] on textarea at bounding box center [663, 811] width 381 height 796
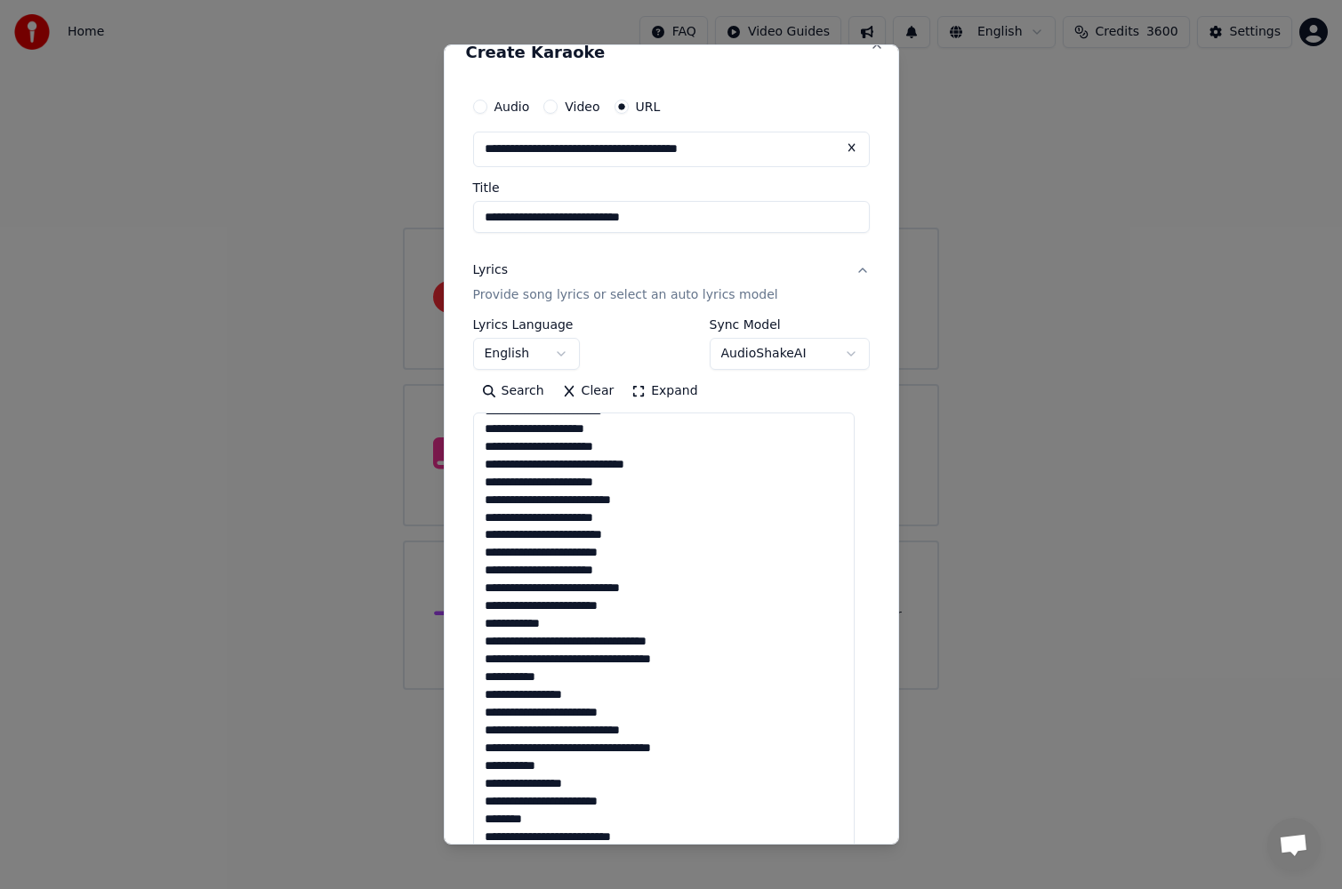
drag, startPoint x: 591, startPoint y: 593, endPoint x: 633, endPoint y: 590, distance: 41.9
click at [591, 593] on textarea at bounding box center [663, 811] width 381 height 796
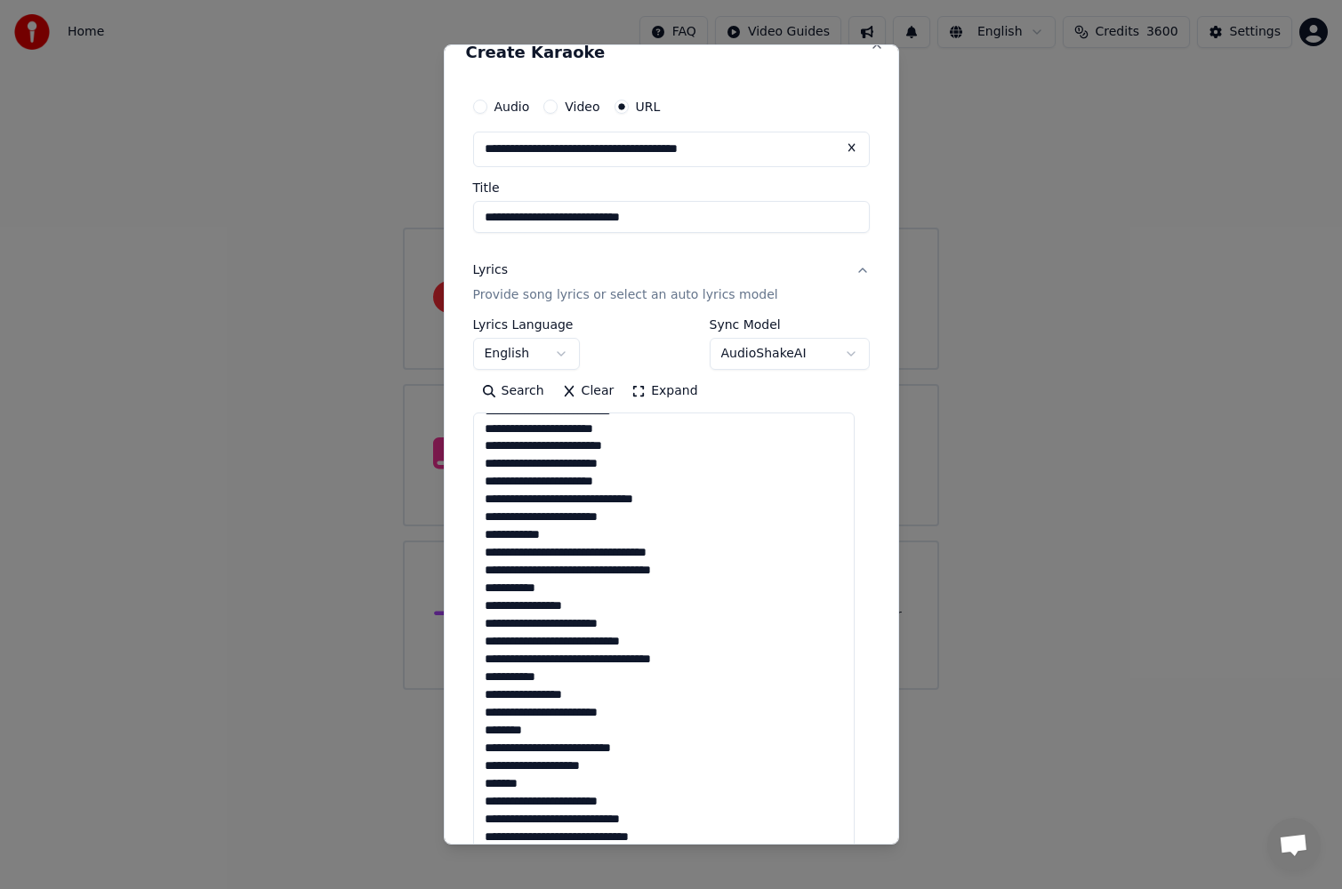
click at [481, 537] on textarea at bounding box center [663, 811] width 381 height 796
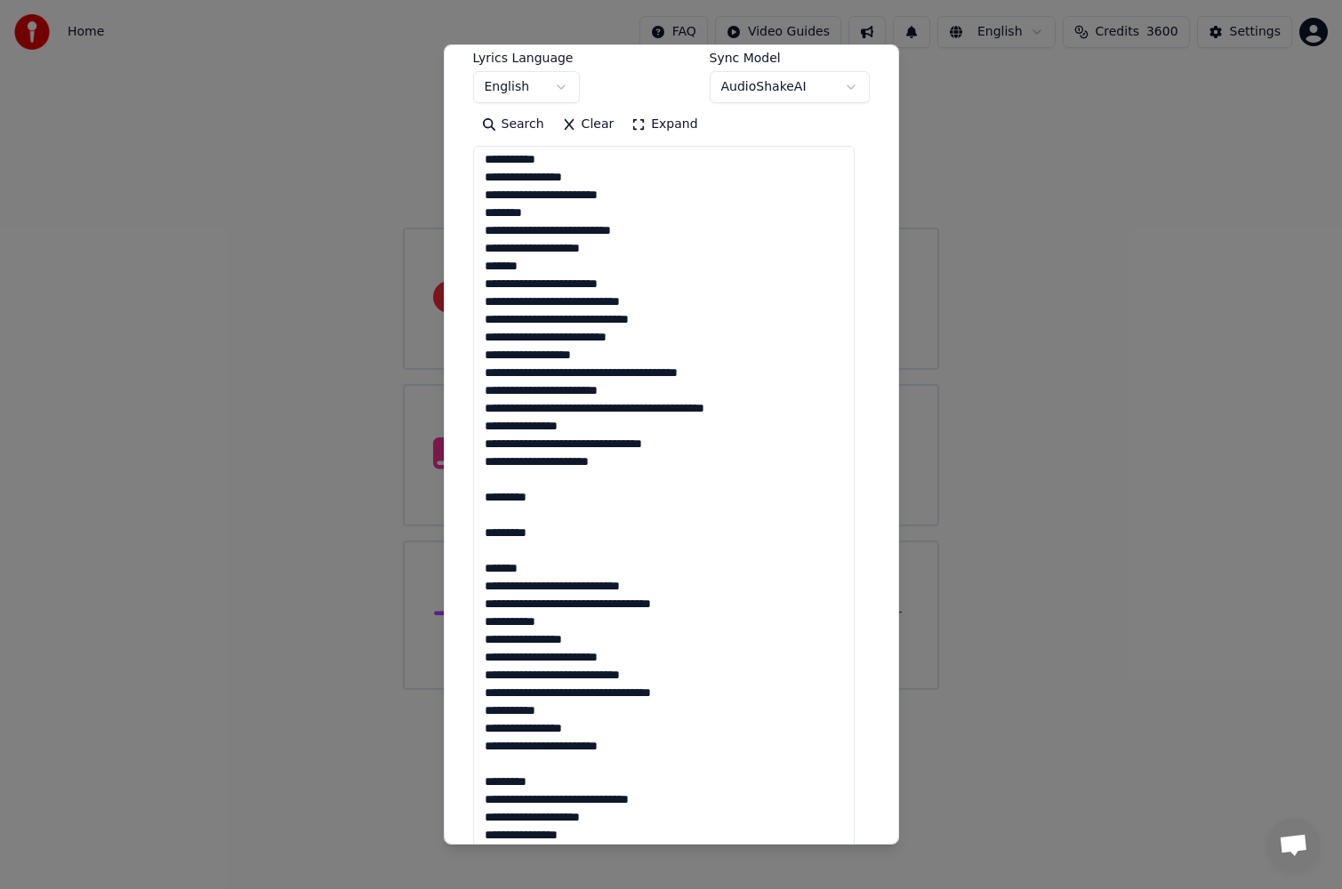
scroll to position [645, 0]
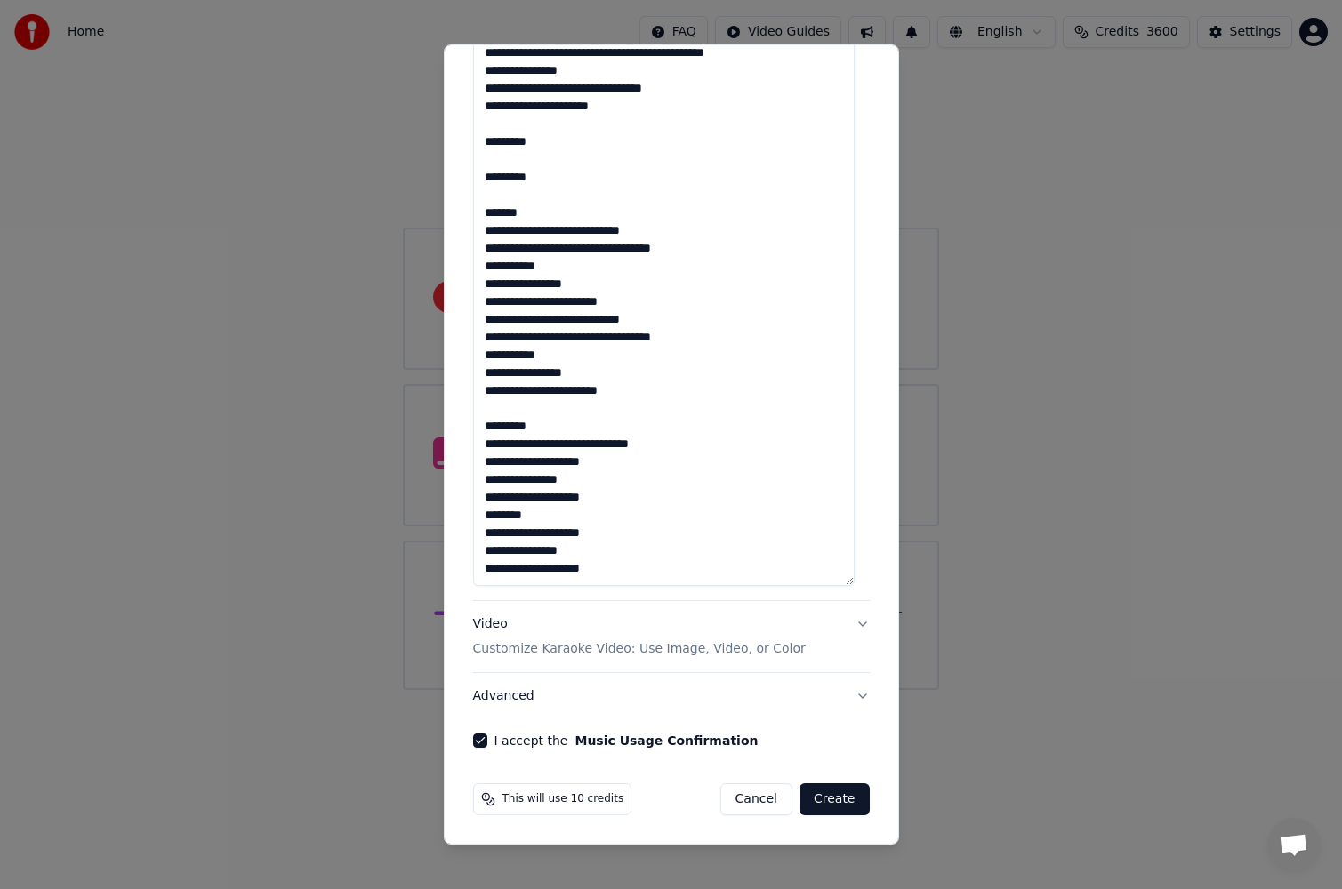
type textarea "**********"
click at [831, 795] on button "Create" at bounding box center [834, 799] width 70 height 32
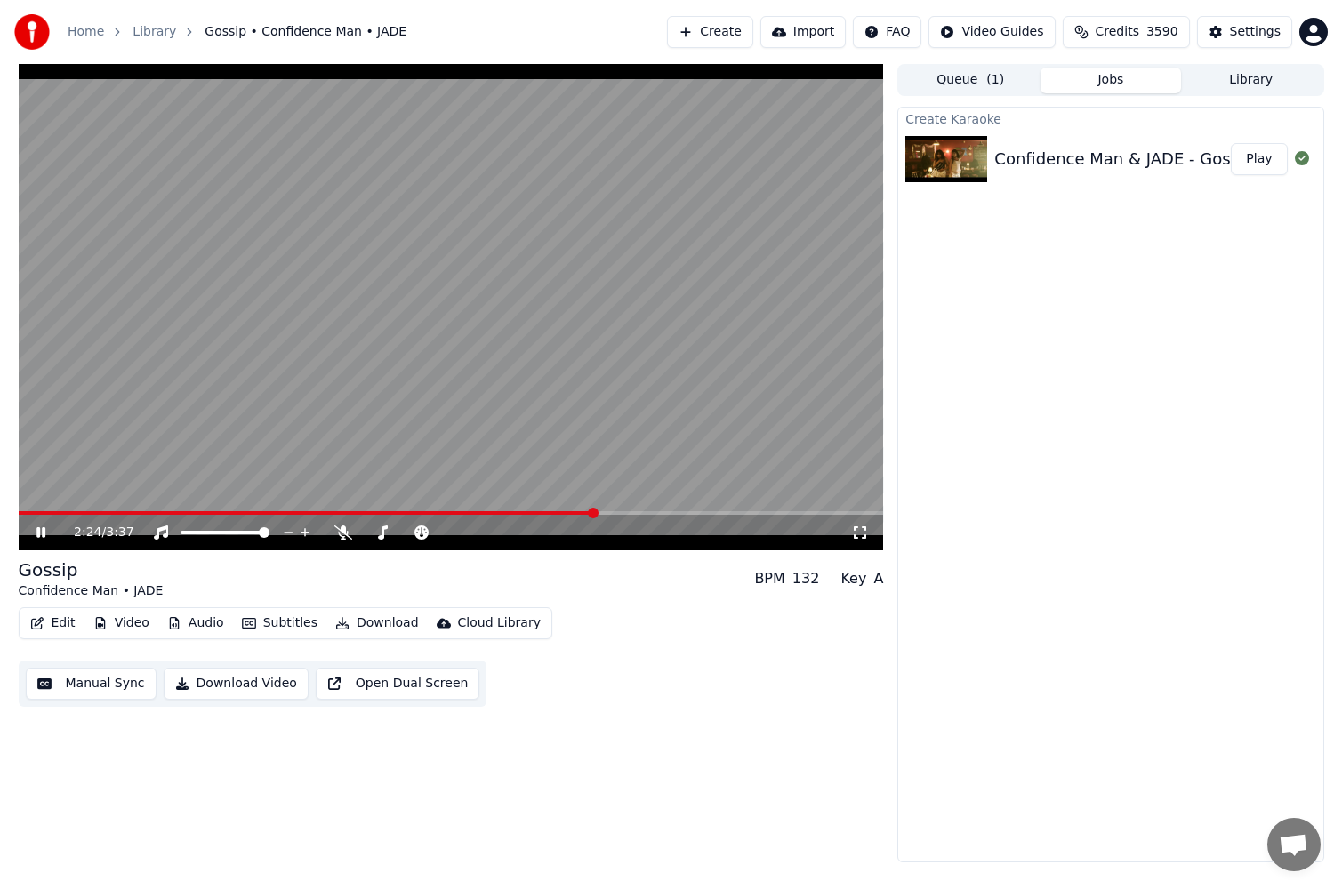
click at [42, 539] on icon at bounding box center [54, 533] width 42 height 14
click at [19, 511] on span at bounding box center [35, 513] width 32 height 4
